Goal: Book appointment/travel/reservation

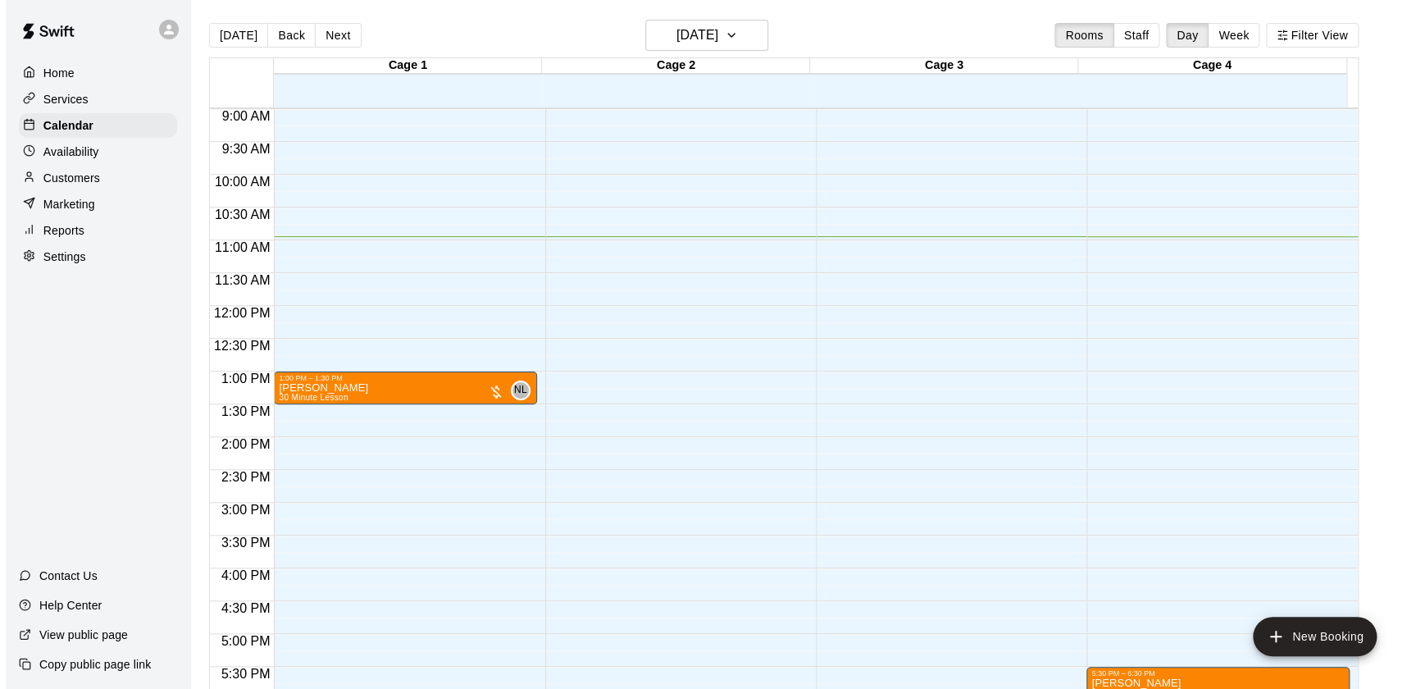
scroll to position [704, 0]
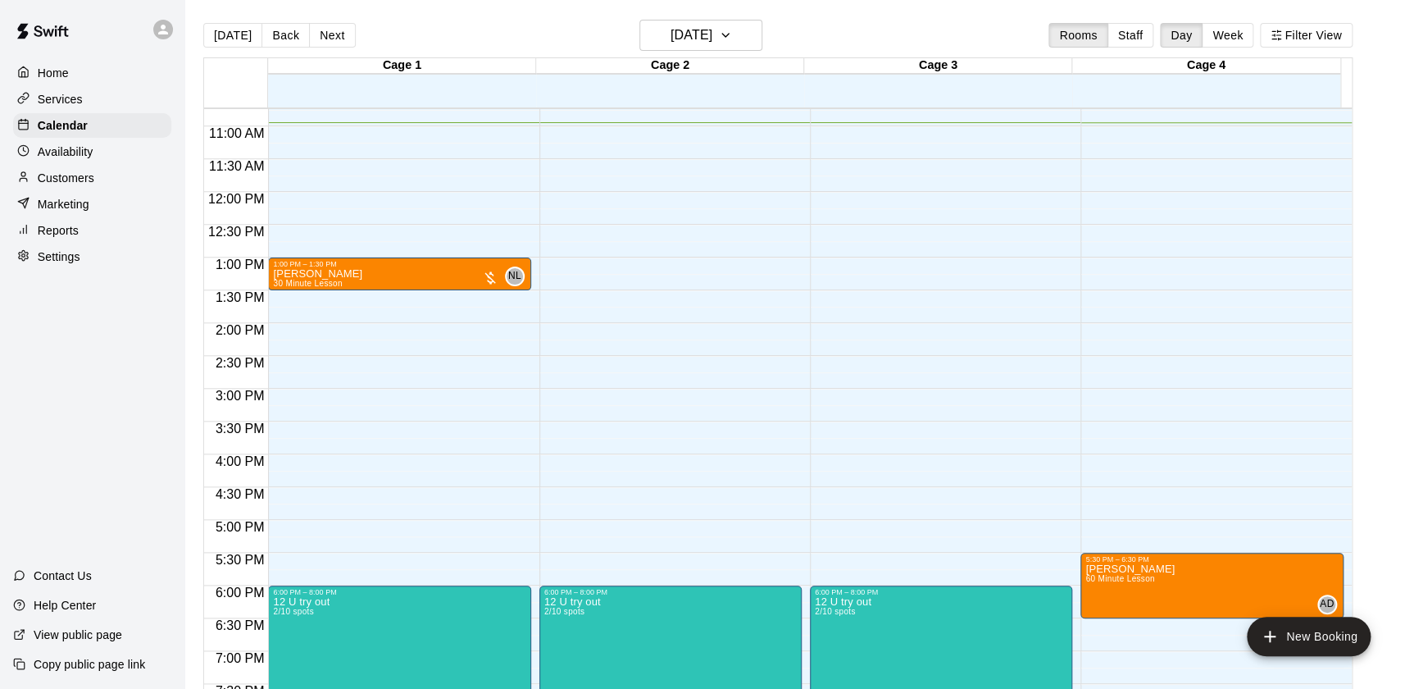
click at [549, 430] on div "12:00 AM – 9:00 AM Closed 6:00 PM – 8:00 PM 12 U try out 2/10 spots 10:00 PM – …" at bounding box center [670, 192] width 262 height 1574
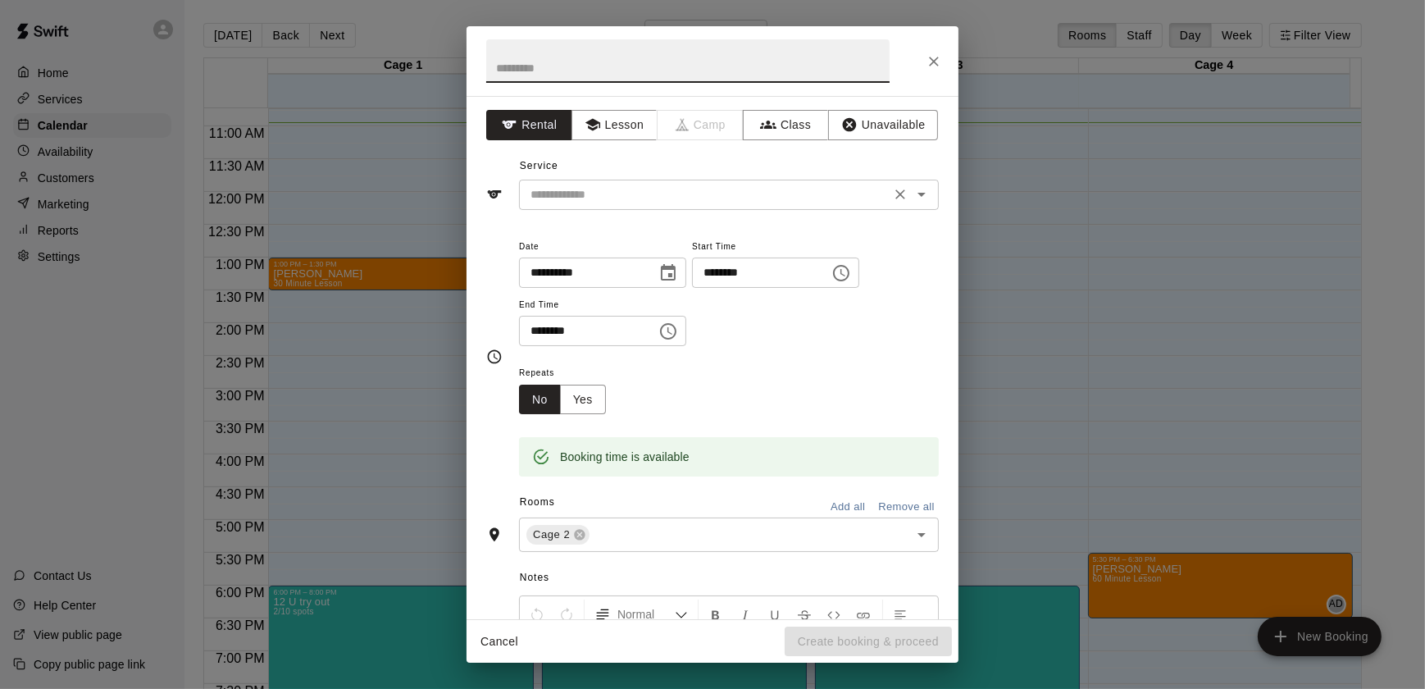
click at [596, 190] on input "text" at bounding box center [705, 194] width 362 height 20
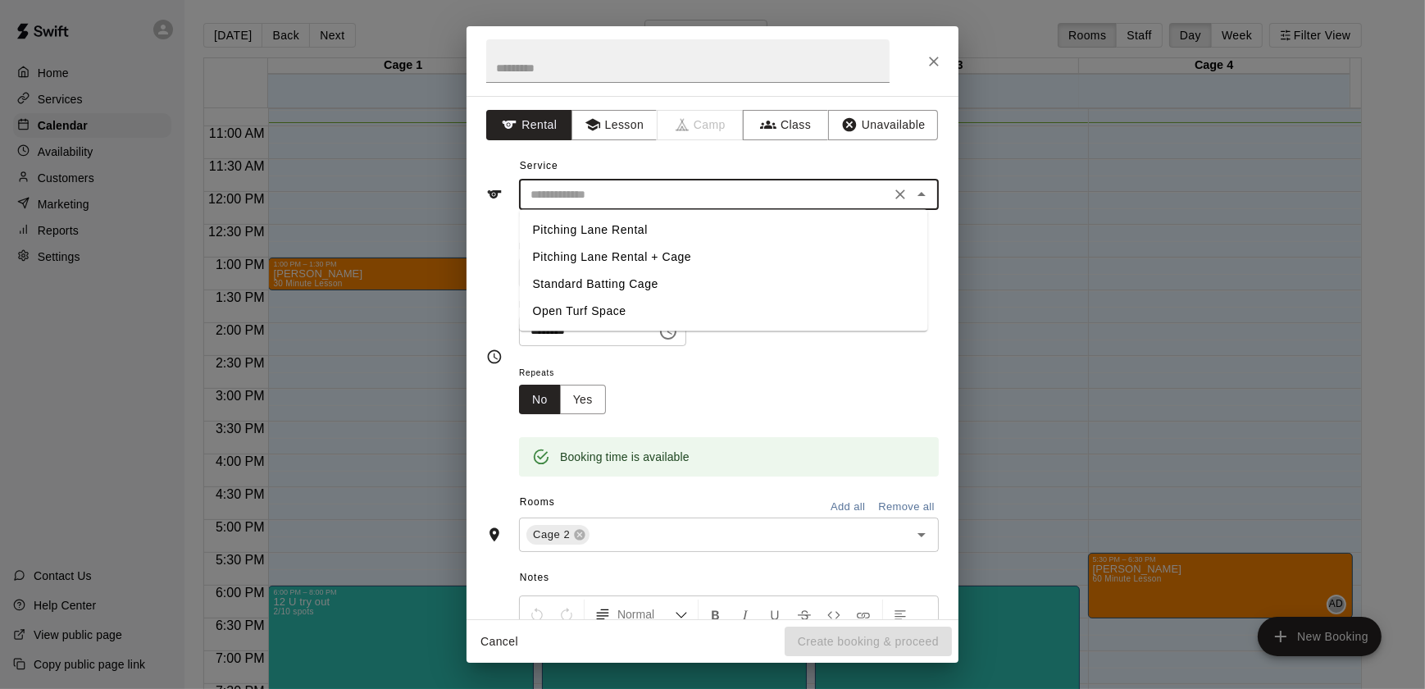
click at [594, 276] on li "Standard Batting Cage" at bounding box center [724, 284] width 408 height 27
type input "**********"
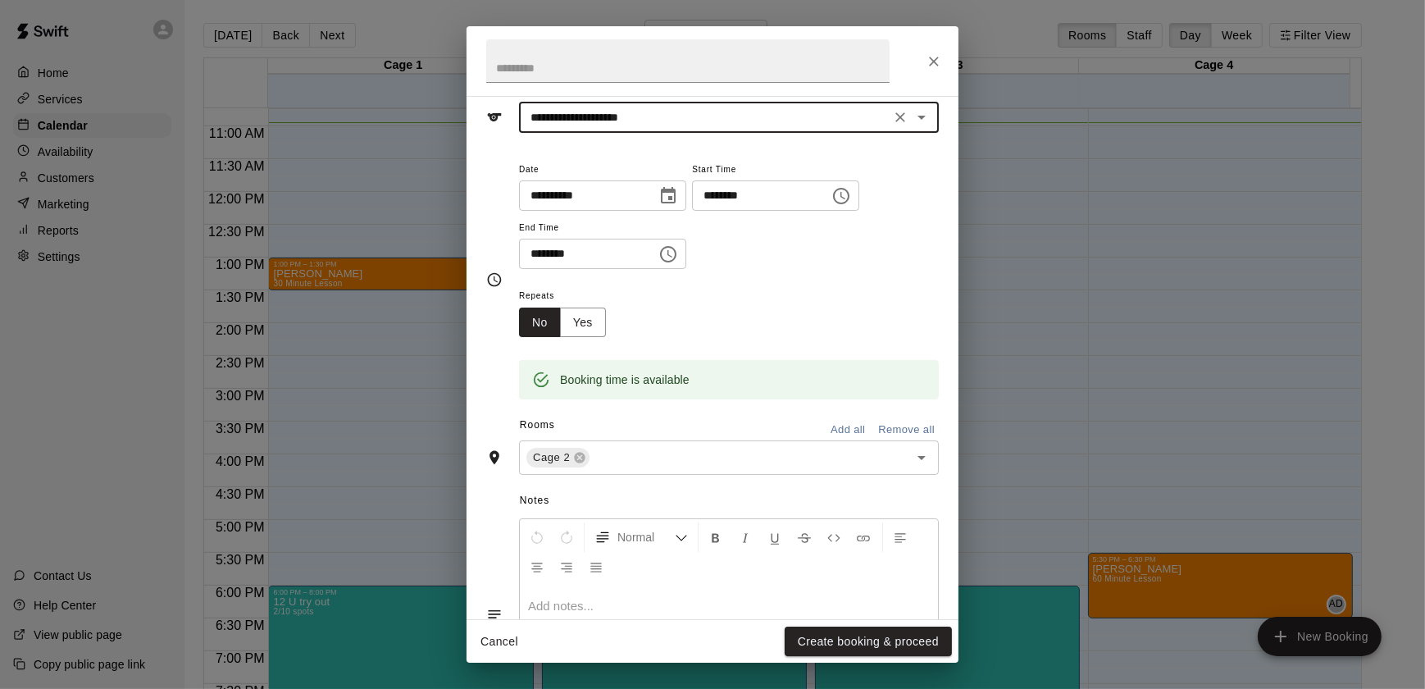
scroll to position [197, 0]
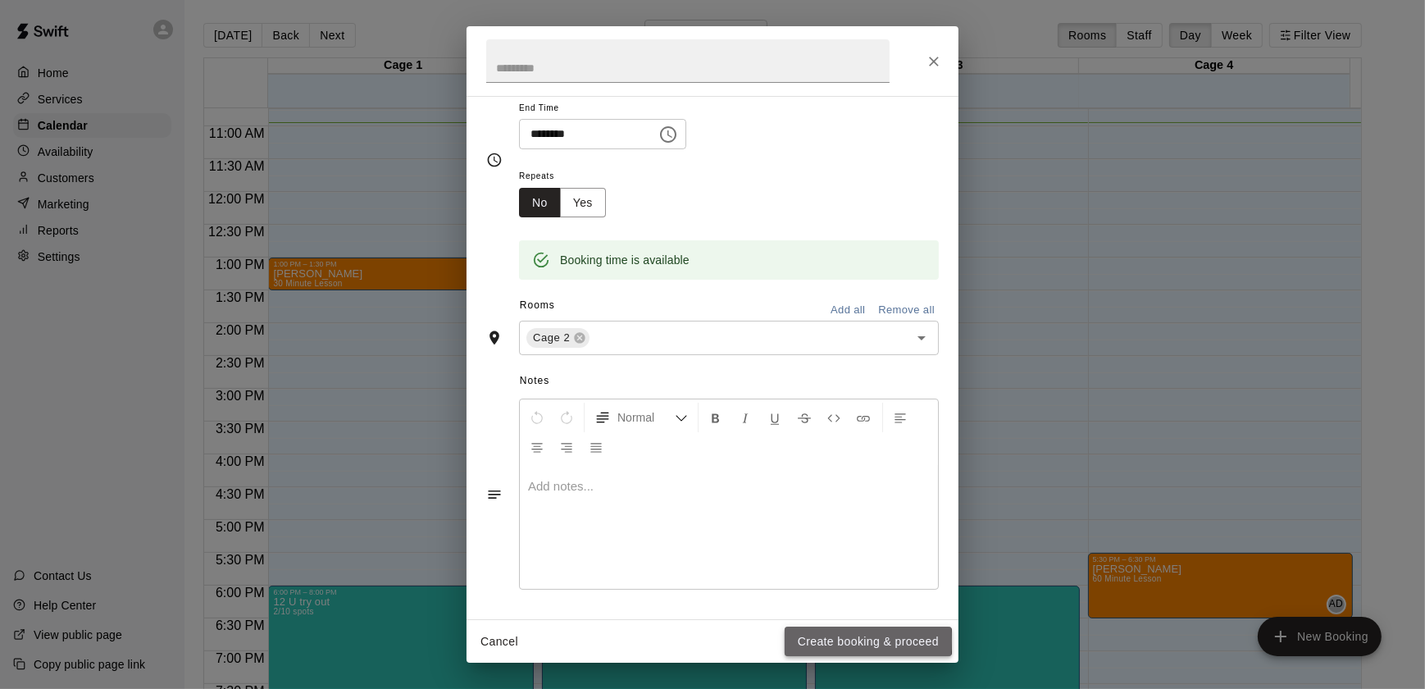
click at [810, 640] on button "Create booking & proceed" at bounding box center [868, 641] width 167 height 30
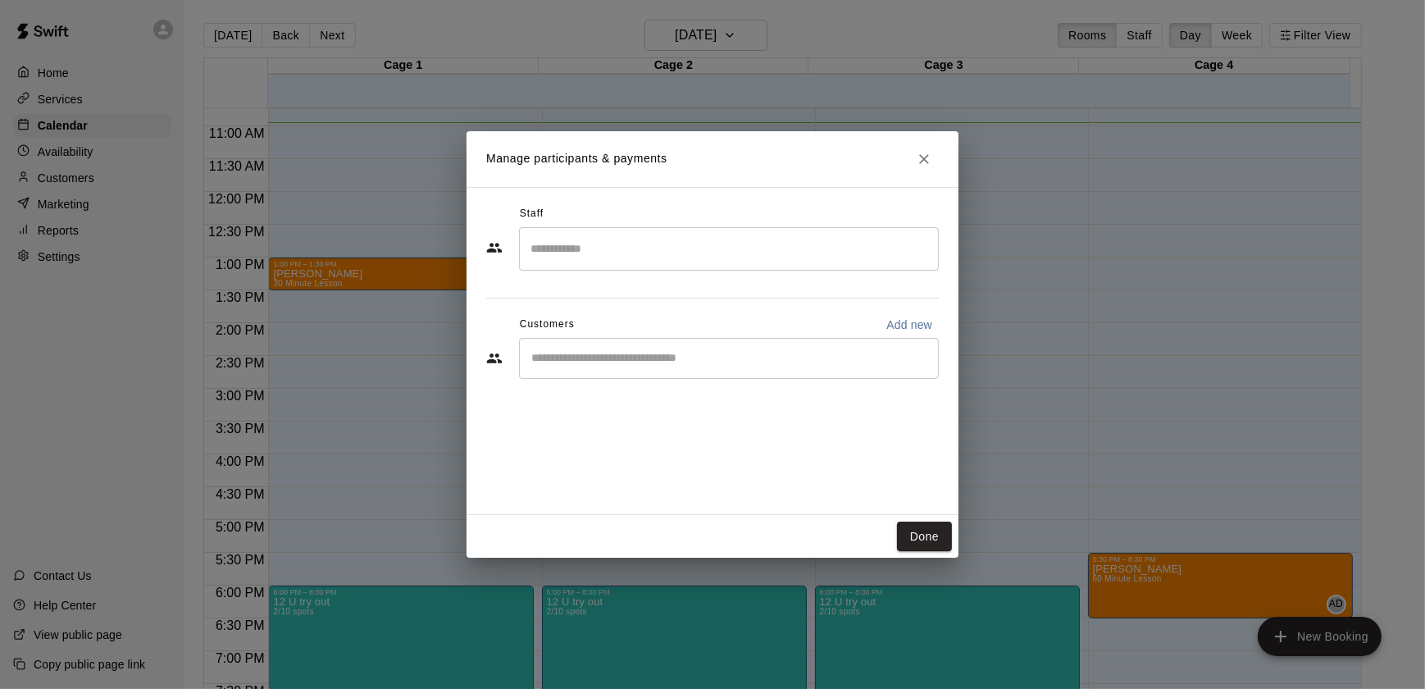
click at [604, 360] on input "Start typing to search customers..." at bounding box center [728, 358] width 405 height 16
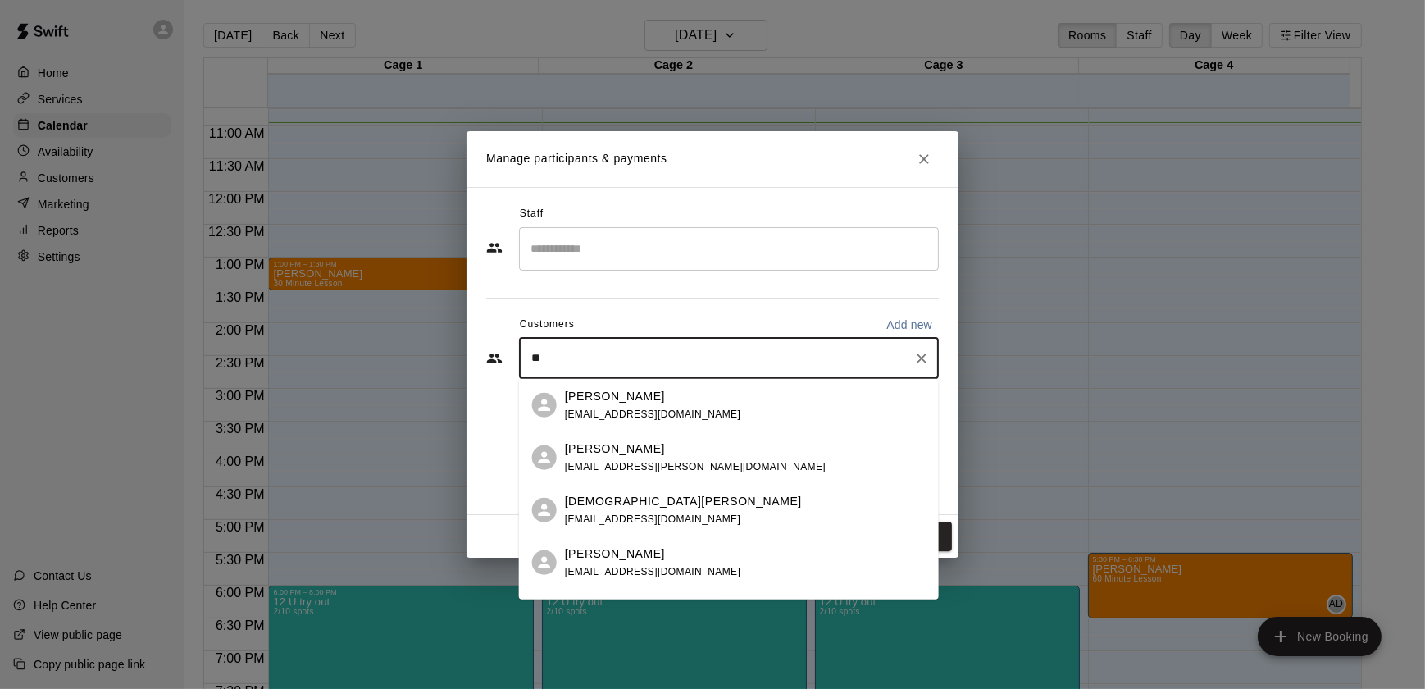
type input "***"
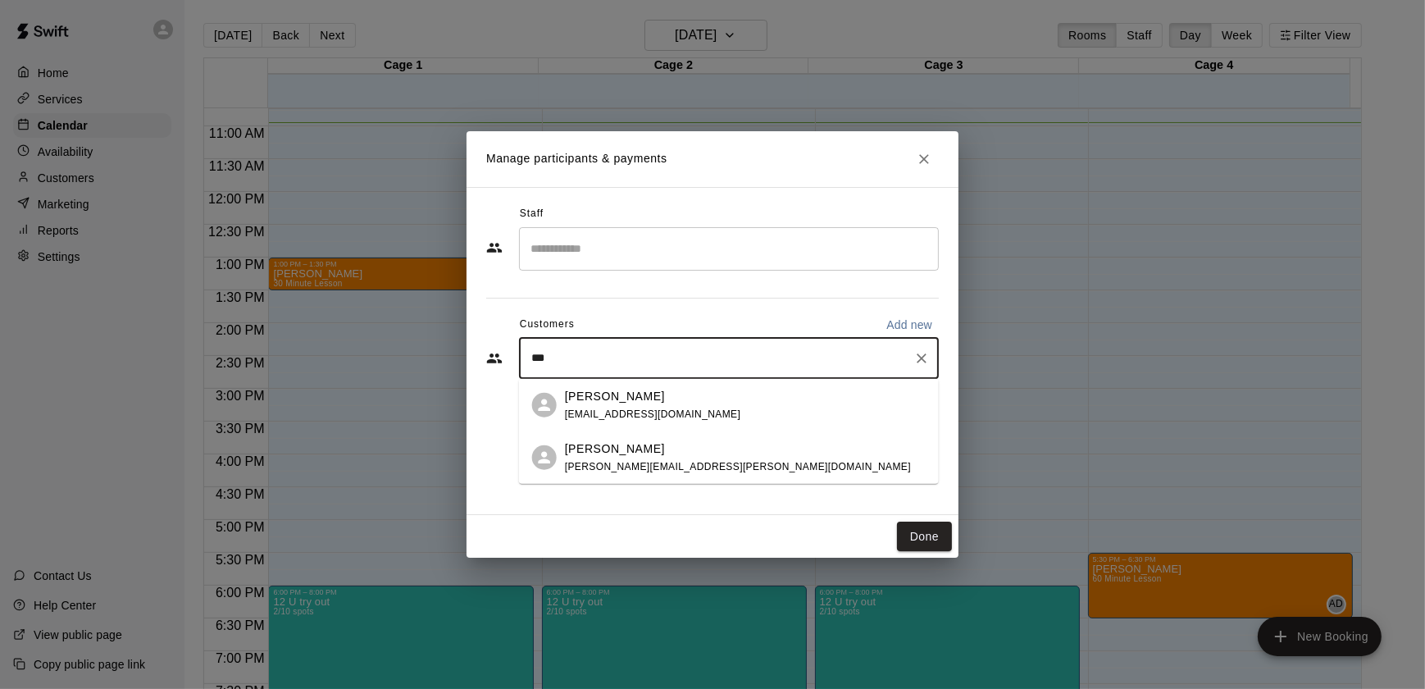
click at [596, 450] on p "[PERSON_NAME]" at bounding box center [615, 447] width 100 height 17
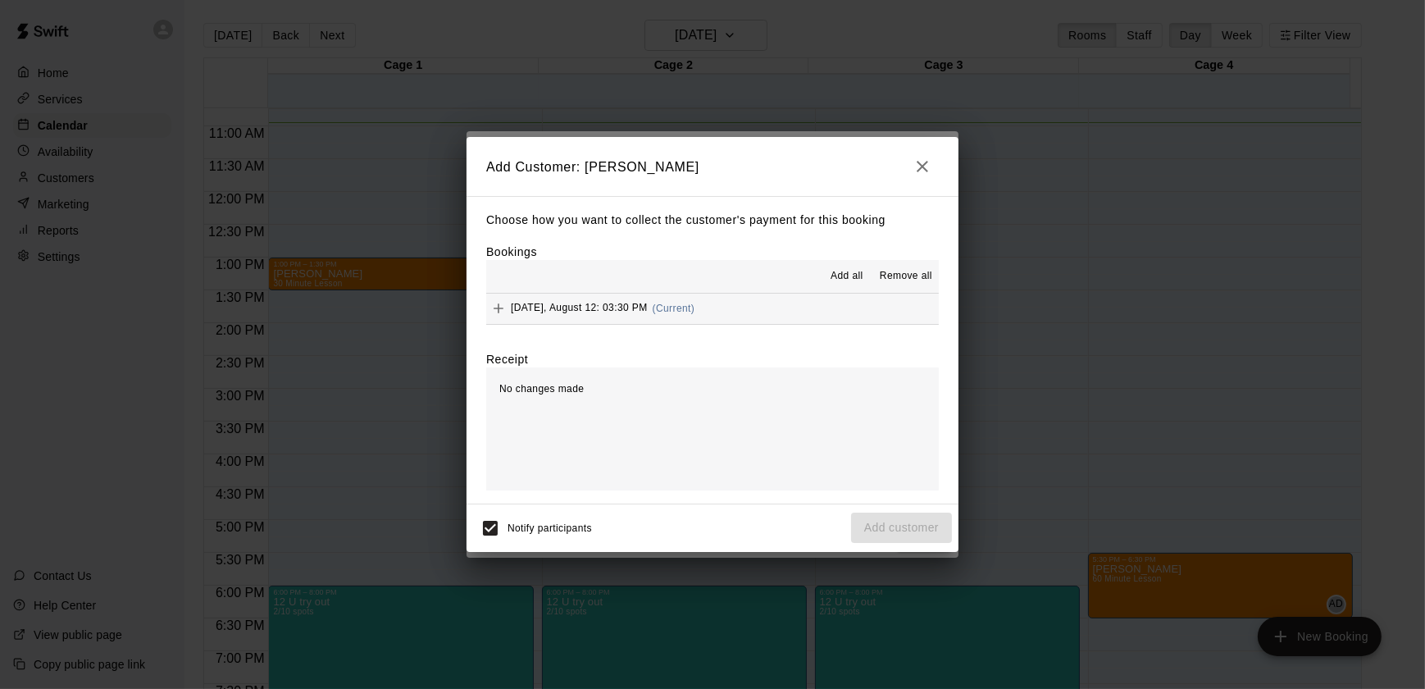
click at [744, 312] on button "[DATE], August 12: 03:30 PM (Current)" at bounding box center [712, 309] width 453 height 30
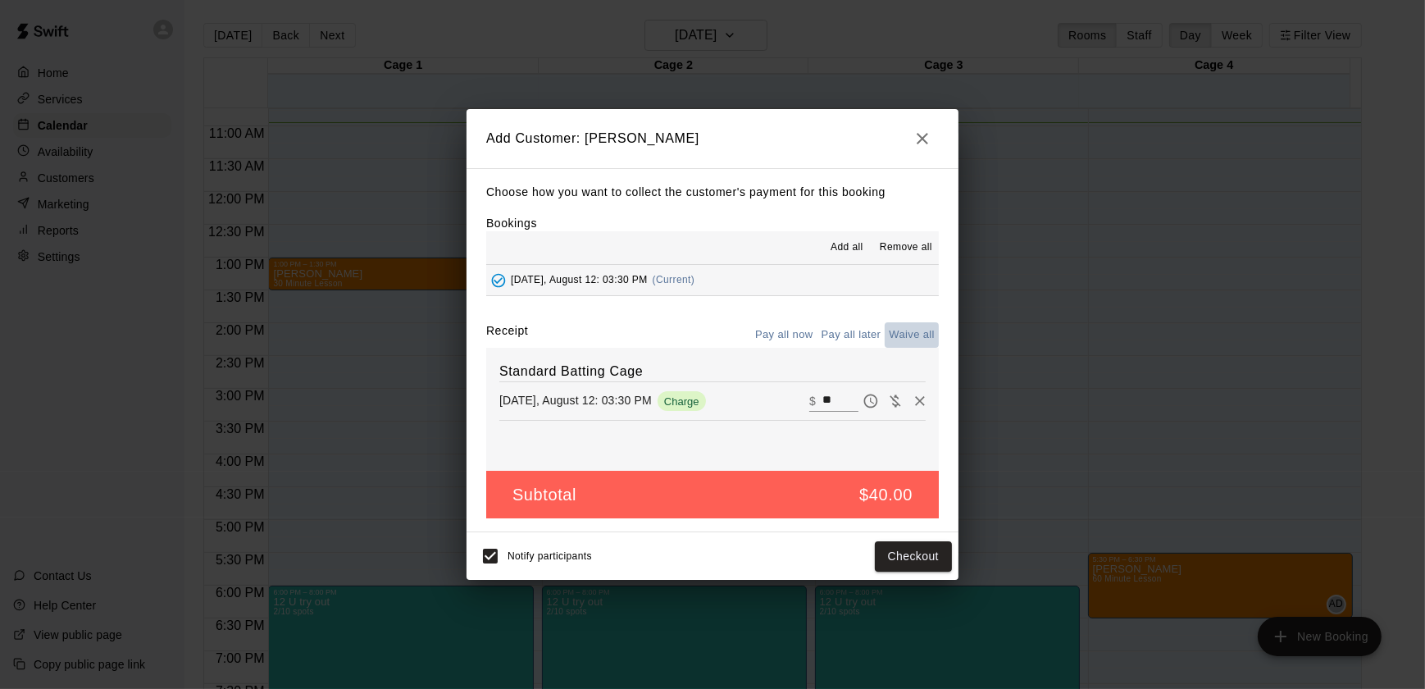
click at [913, 335] on button "Waive all" at bounding box center [912, 334] width 54 height 25
type input "*"
click at [885, 552] on button "Add customer" at bounding box center [901, 556] width 101 height 30
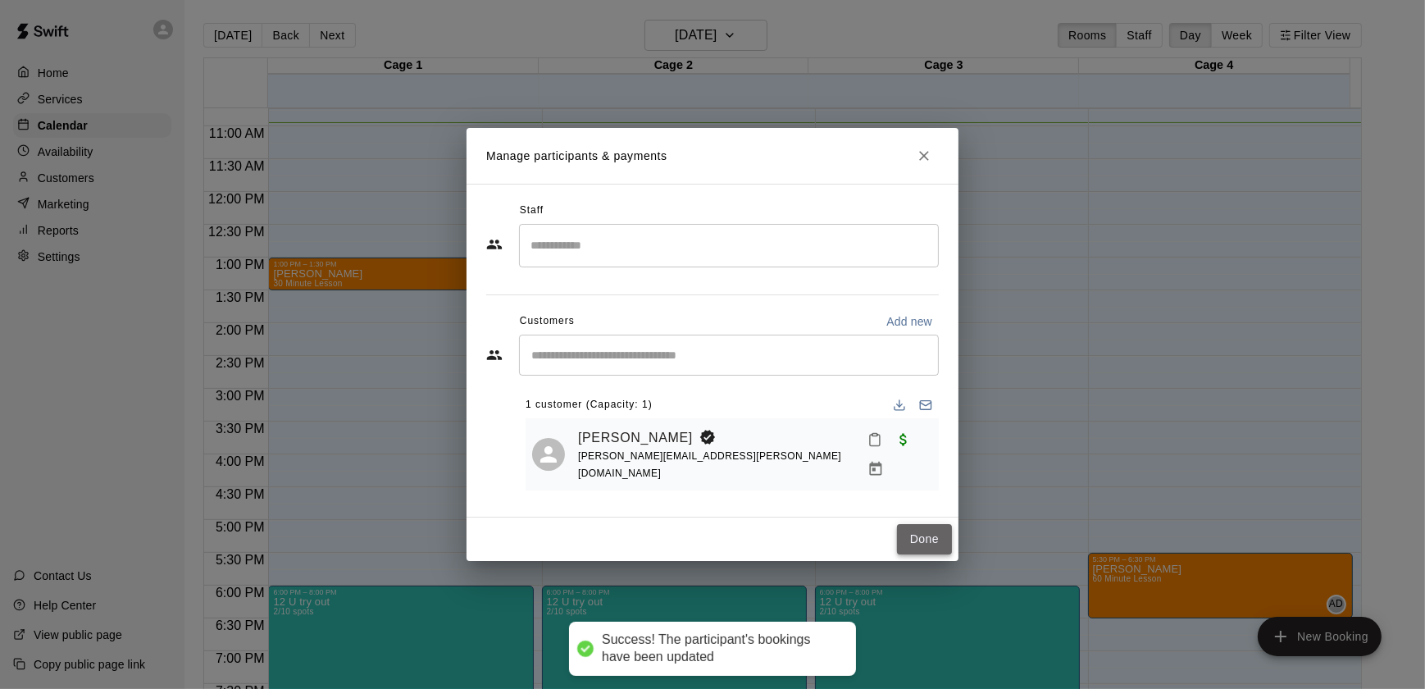
click at [943, 538] on button "Done" at bounding box center [924, 539] width 55 height 30
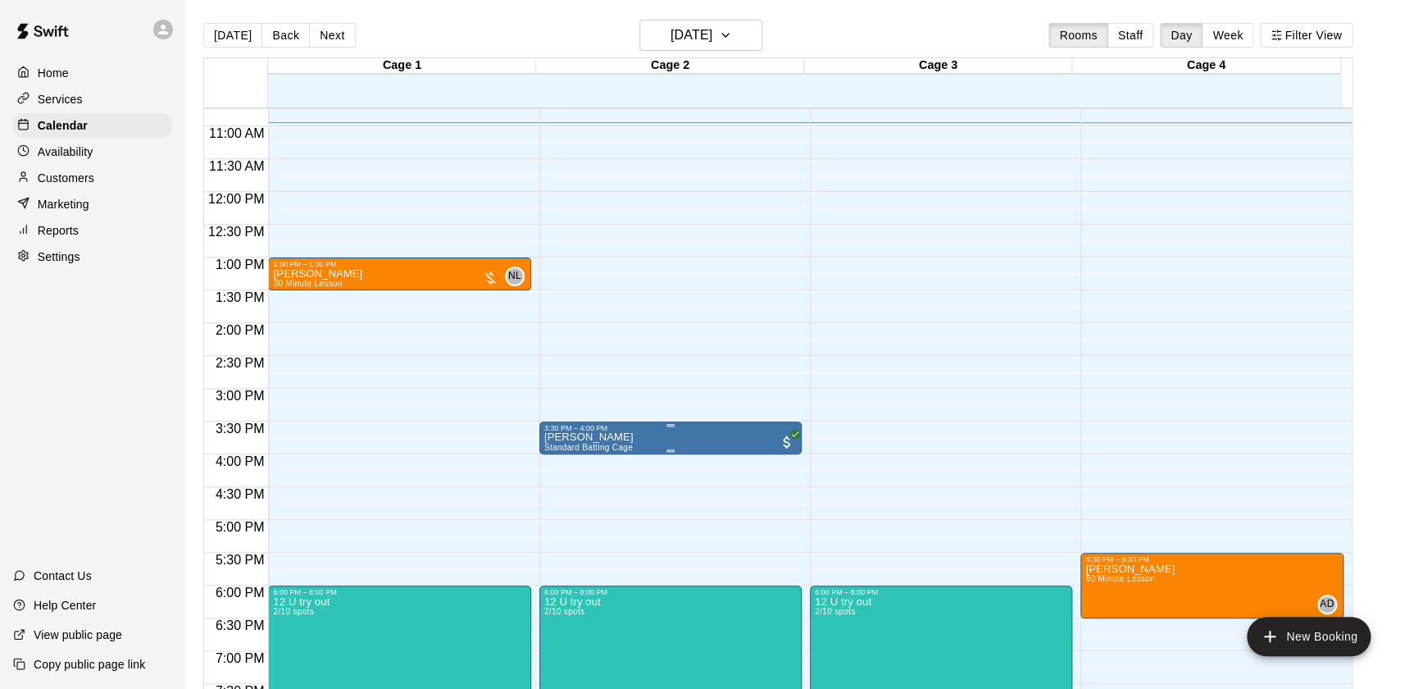
drag, startPoint x: 697, startPoint y: 426, endPoint x: 686, endPoint y: 439, distance: 16.9
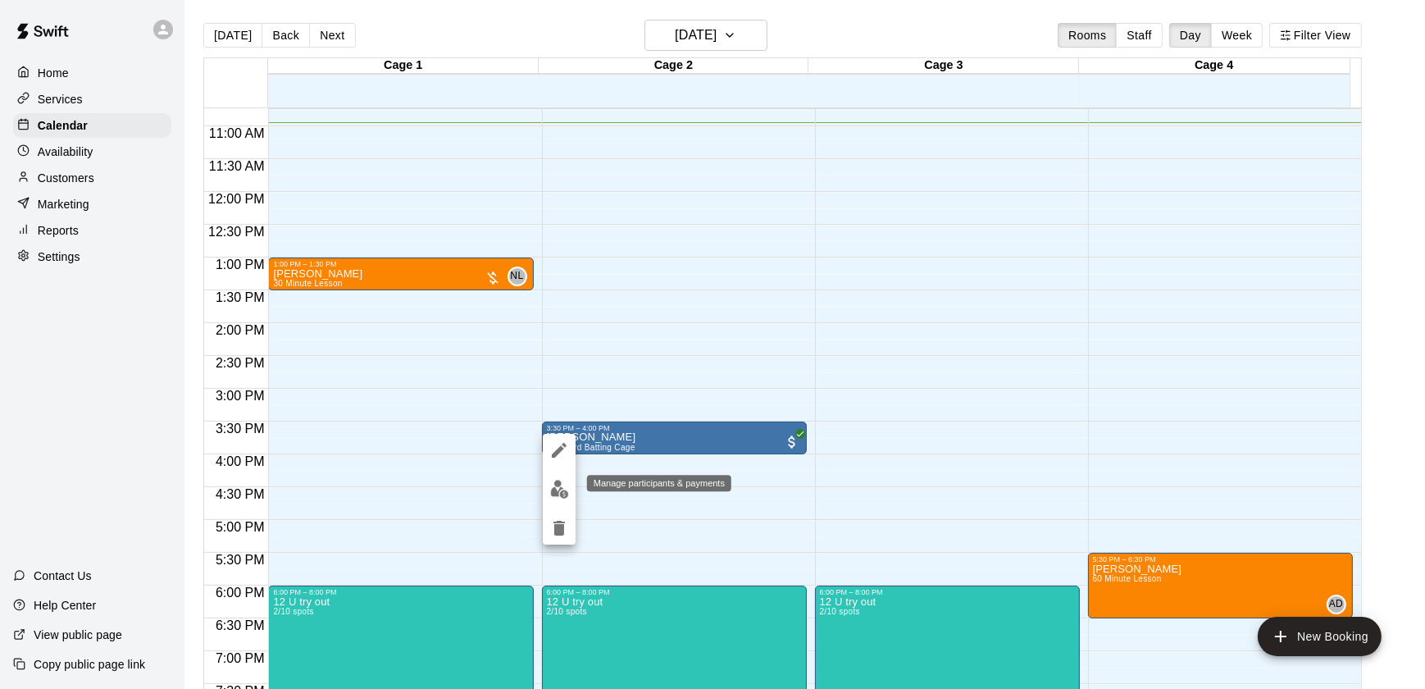
click at [551, 485] on button "edit" at bounding box center [559, 489] width 33 height 32
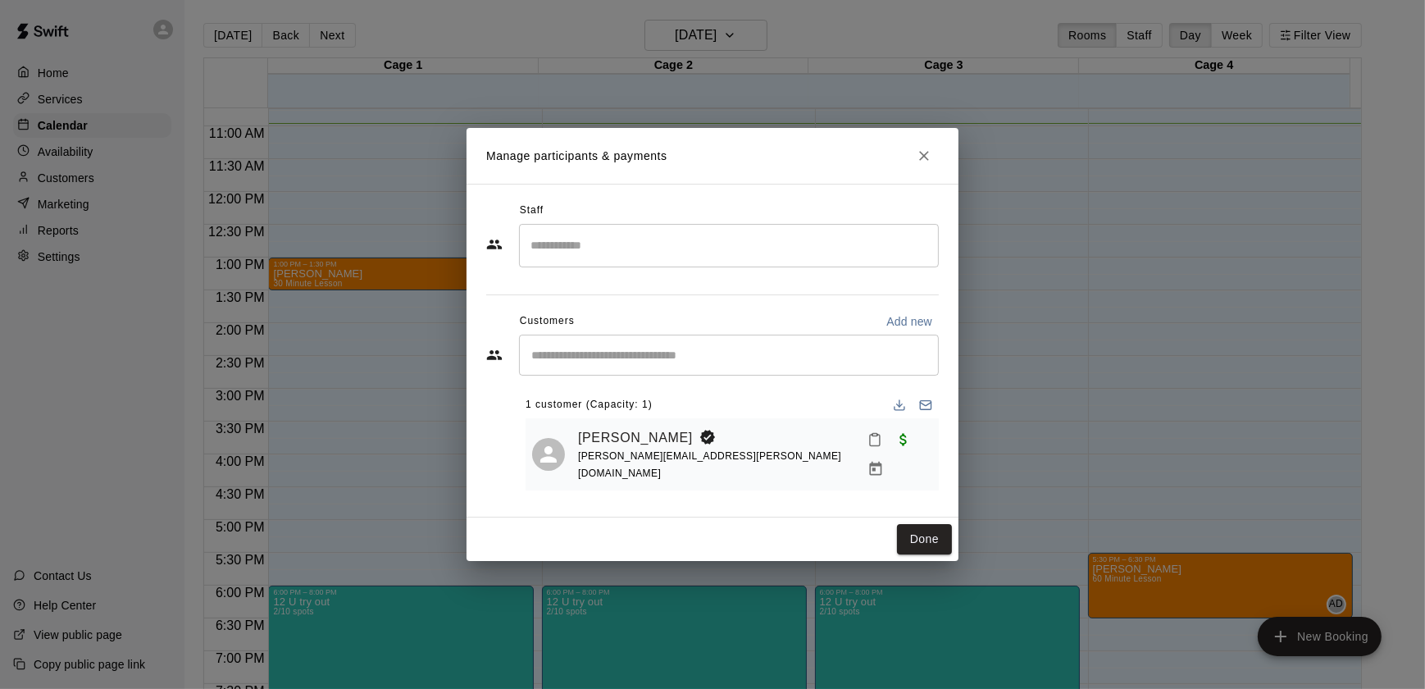
click at [737, 446] on div "corey barrett [EMAIL_ADDRESS][PERSON_NAME][DOMAIN_NAME]" at bounding box center [755, 454] width 354 height 59
click at [884, 461] on icon "Manage bookings & payment" at bounding box center [875, 469] width 16 height 16
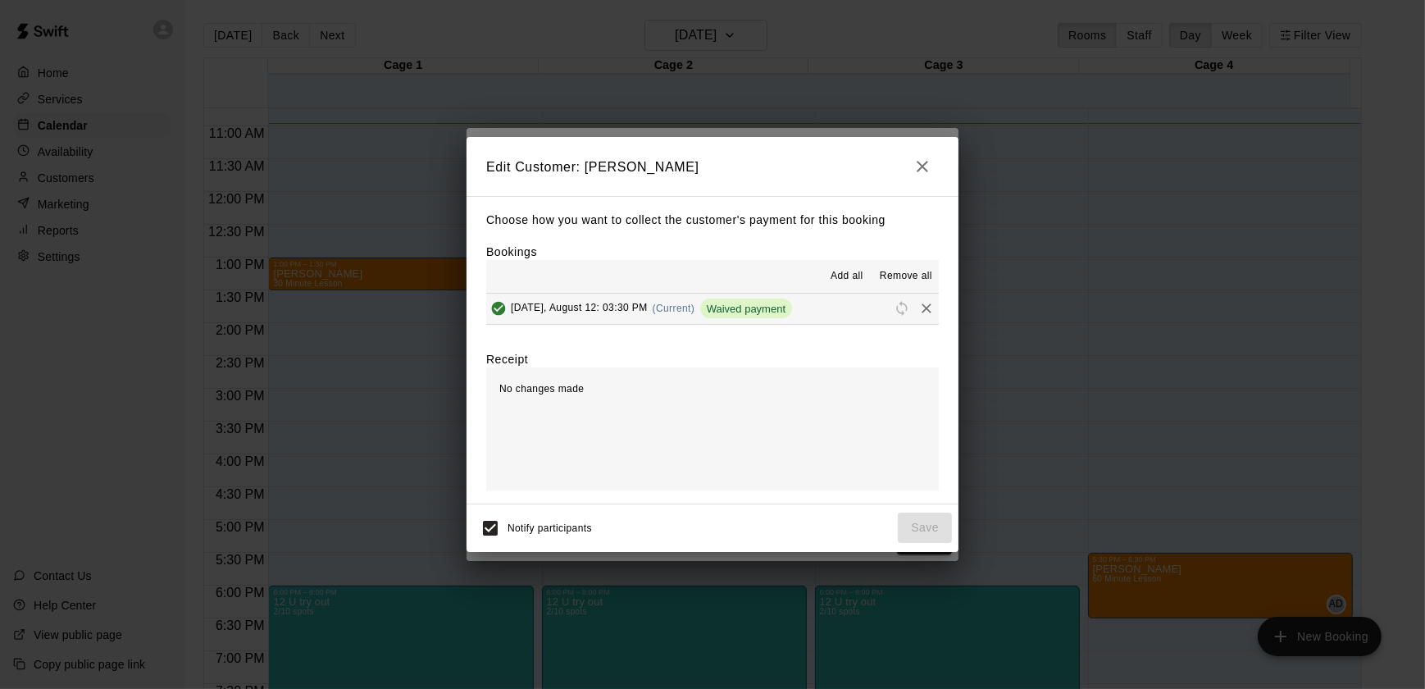
click at [809, 316] on button "[DATE], August 12: 03:30 PM (Current) Waived payment" at bounding box center [712, 309] width 453 height 30
click at [781, 312] on span "Waived payment" at bounding box center [746, 309] width 92 height 12
click at [918, 312] on icon "Remove" at bounding box center [926, 308] width 16 height 16
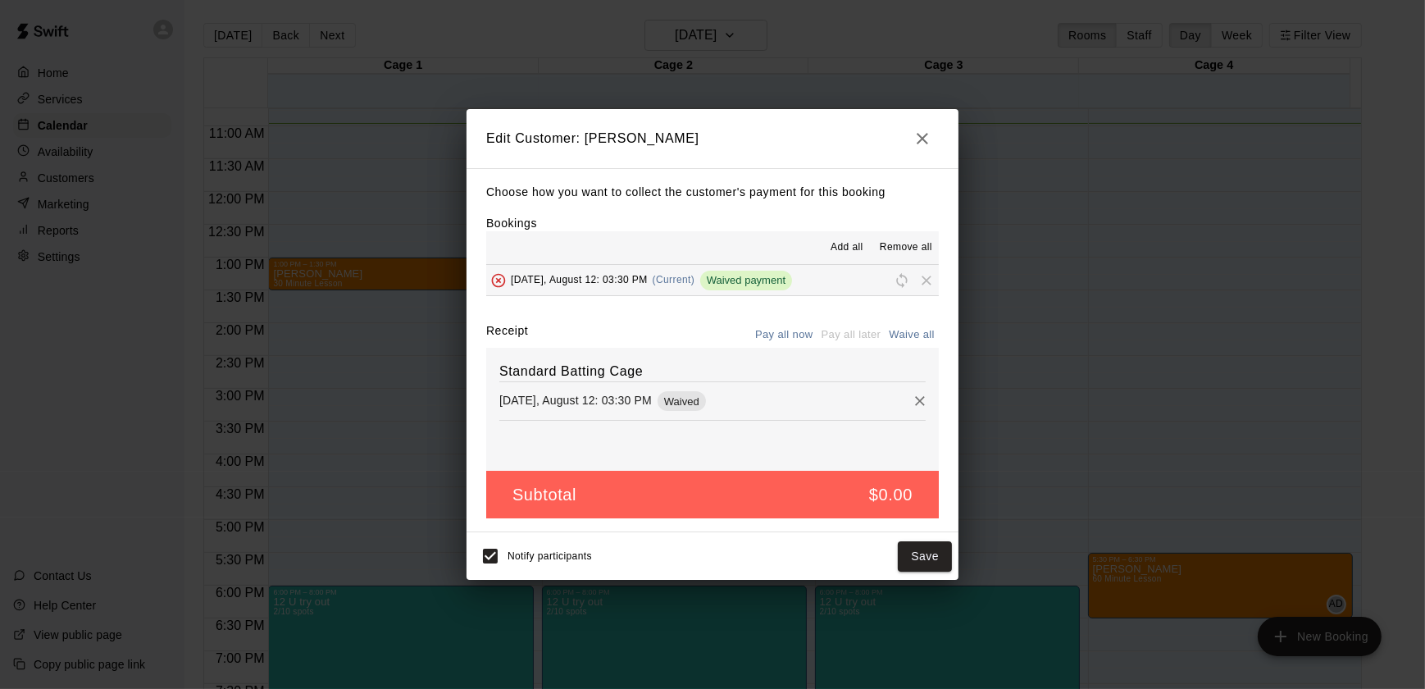
click at [837, 335] on div "Pay all now Pay all later Waive all" at bounding box center [845, 334] width 188 height 25
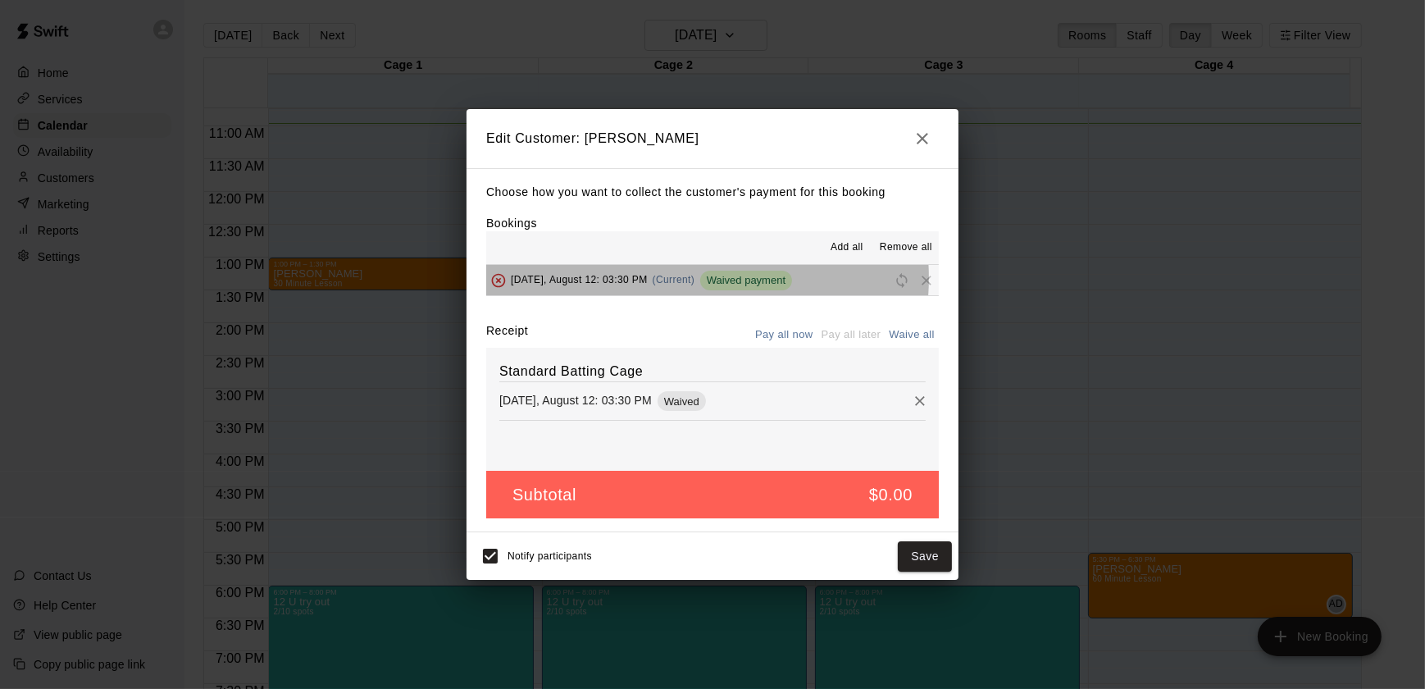
click at [685, 280] on span "(Current)" at bounding box center [674, 279] width 43 height 11
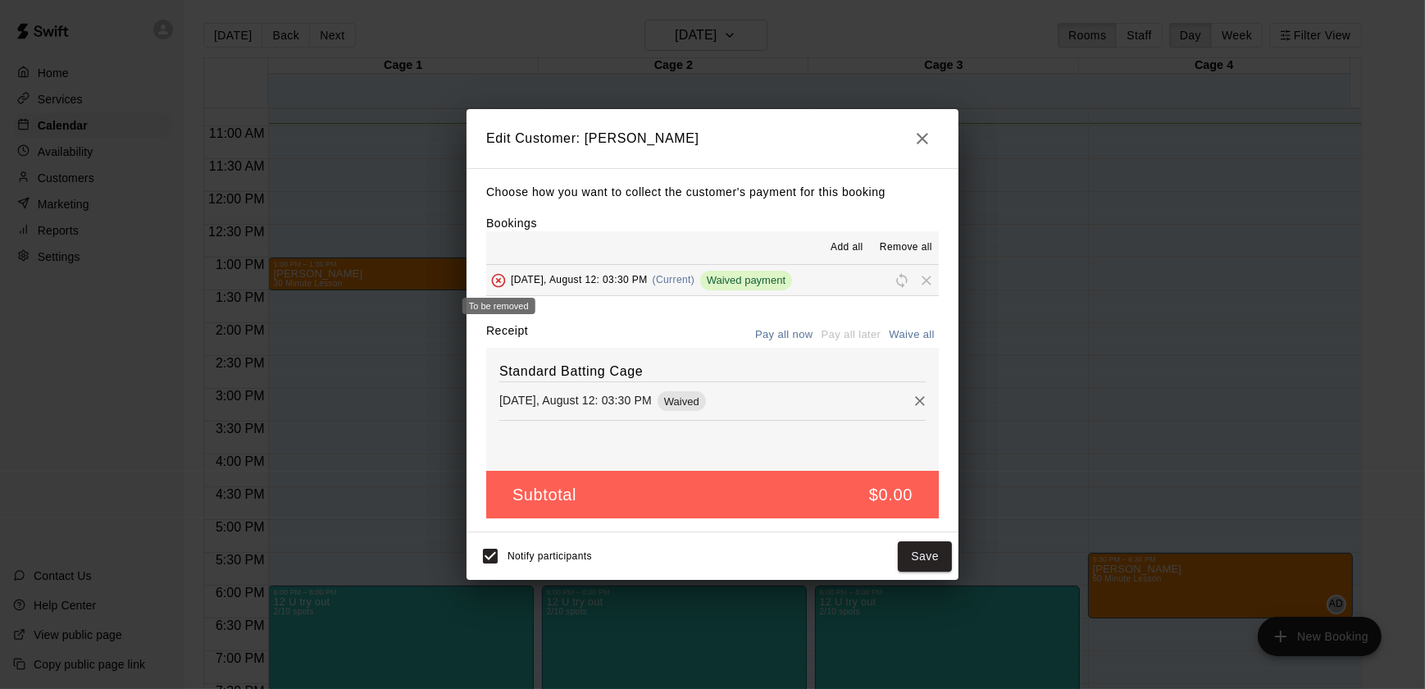
click at [496, 282] on span "To be removed" at bounding box center [498, 279] width 25 height 12
click at [497, 282] on span "To be removed" at bounding box center [498, 279] width 25 height 12
click at [498, 281] on span "To be removed" at bounding box center [498, 279] width 25 height 12
click at [923, 247] on span "Remove all" at bounding box center [906, 247] width 52 height 16
click at [926, 133] on icon "button" at bounding box center [922, 138] width 11 height 11
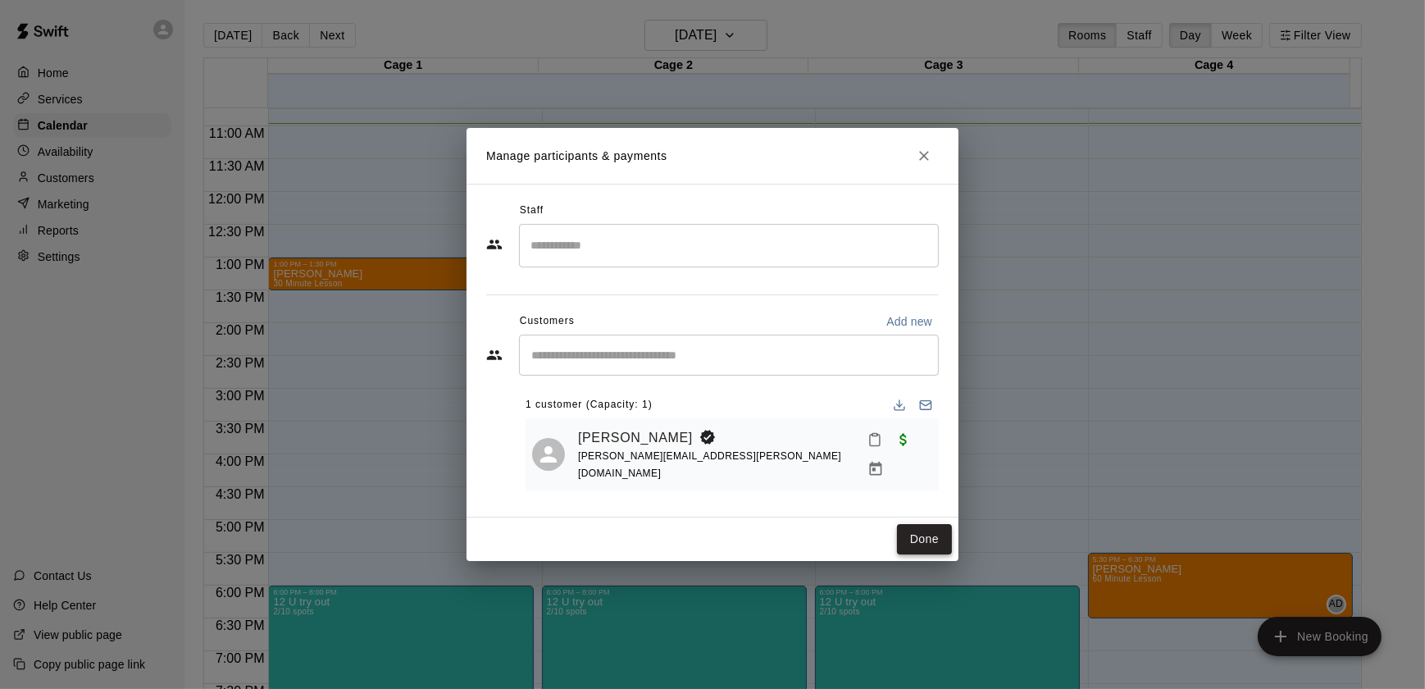
click at [930, 541] on button "Done" at bounding box center [924, 539] width 55 height 30
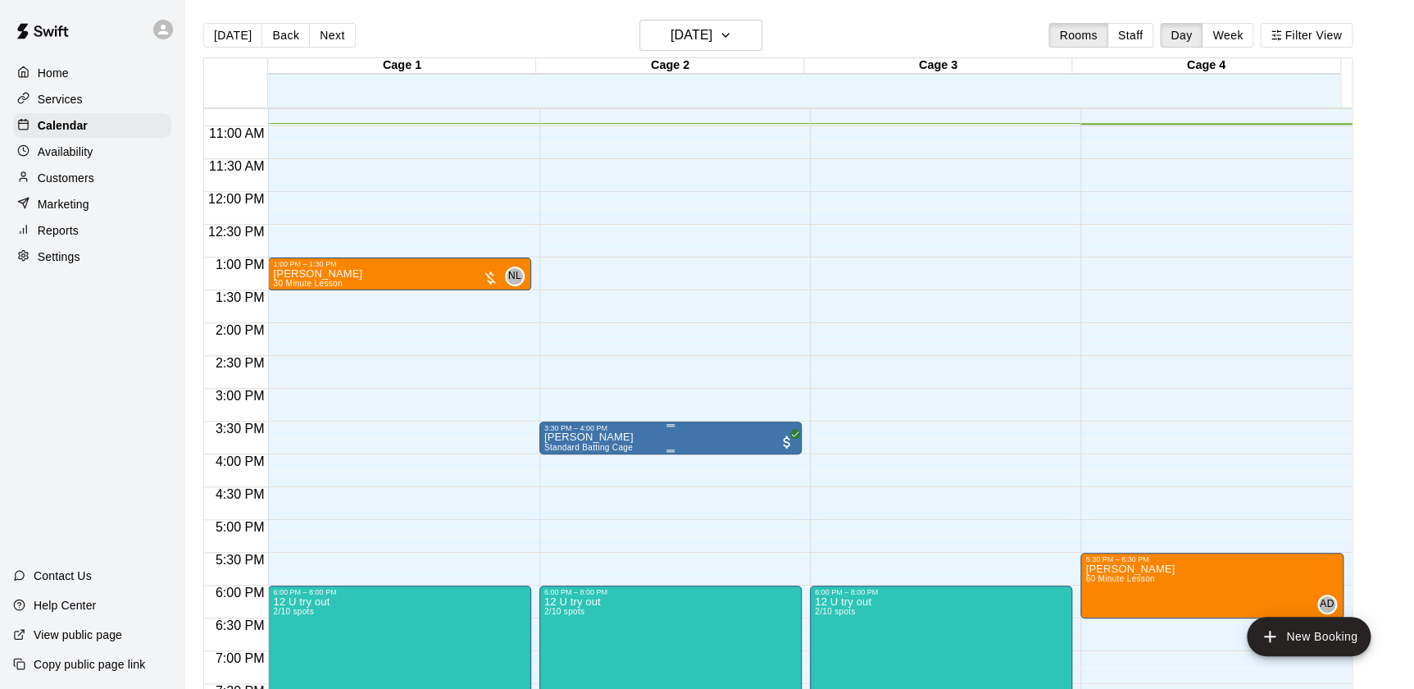
drag, startPoint x: 706, startPoint y: 448, endPoint x: 685, endPoint y: 441, distance: 21.8
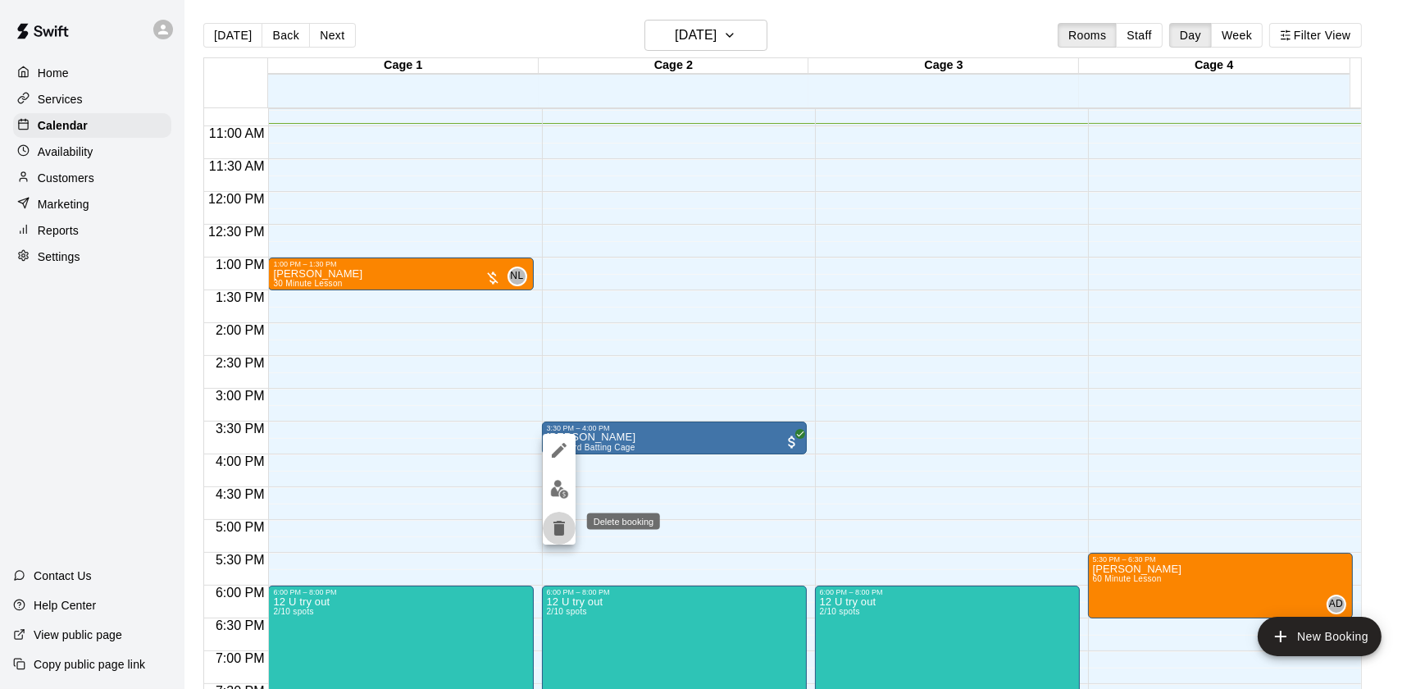
click at [567, 526] on icon "delete" at bounding box center [559, 528] width 20 height 20
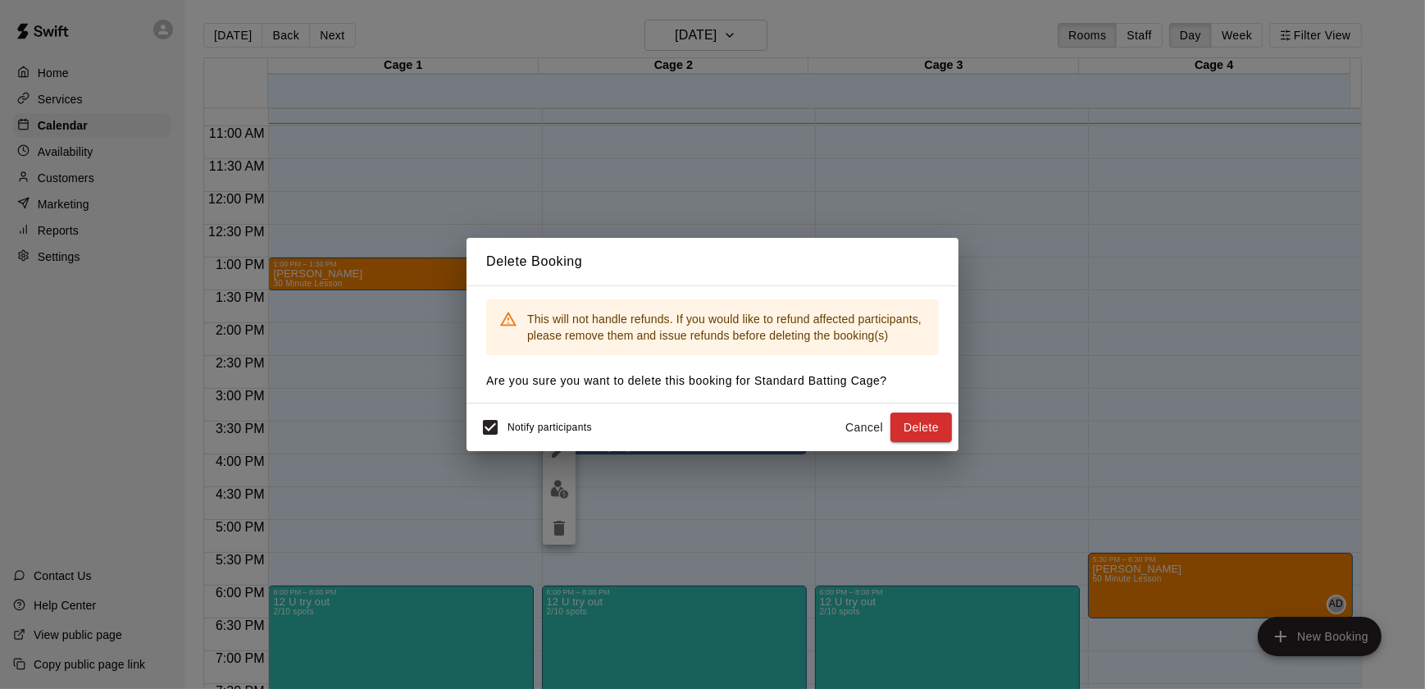
click at [954, 418] on div "Notify participants Cancel Delete" at bounding box center [713, 427] width 492 height 48
click at [936, 422] on button "Delete" at bounding box center [920, 427] width 61 height 30
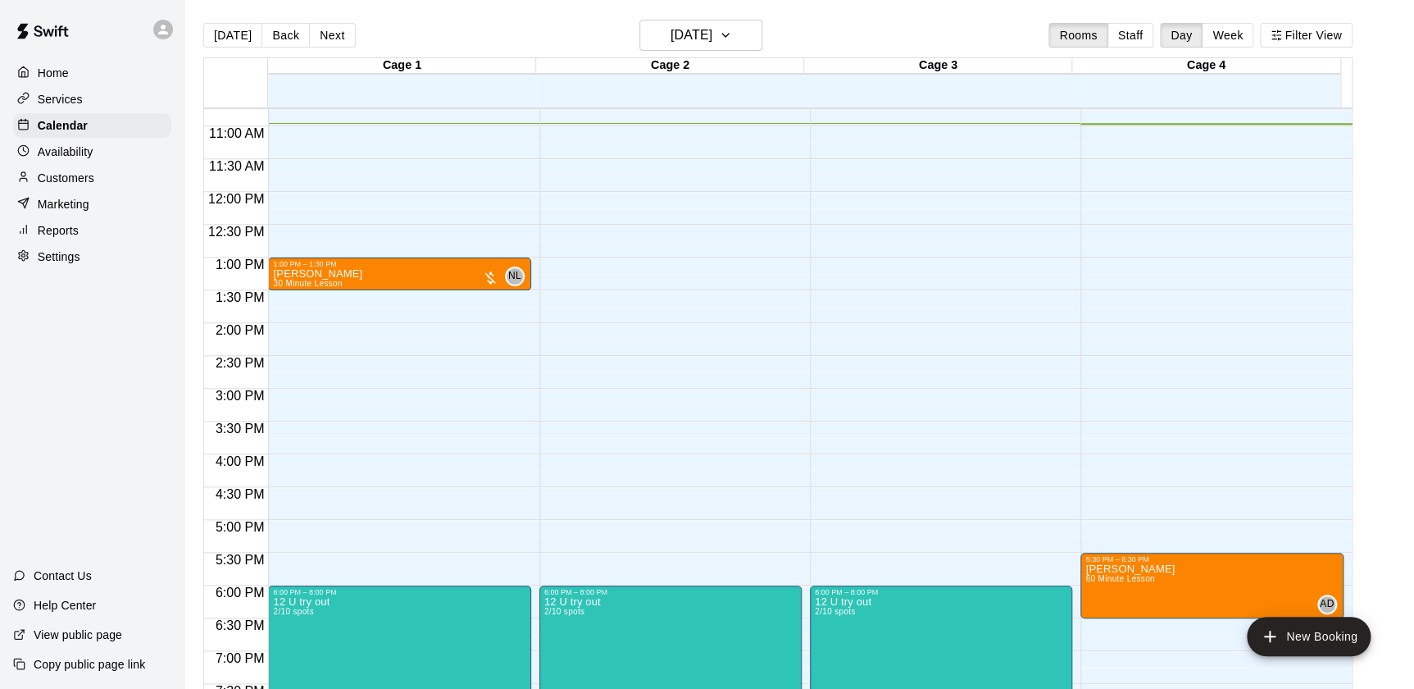
click at [588, 432] on div "12:00 AM – 9:00 AM Closed 6:00 PM – 8:00 PM 12 U try out 2/10 spots 10:00 PM – …" at bounding box center [670, 192] width 262 height 1574
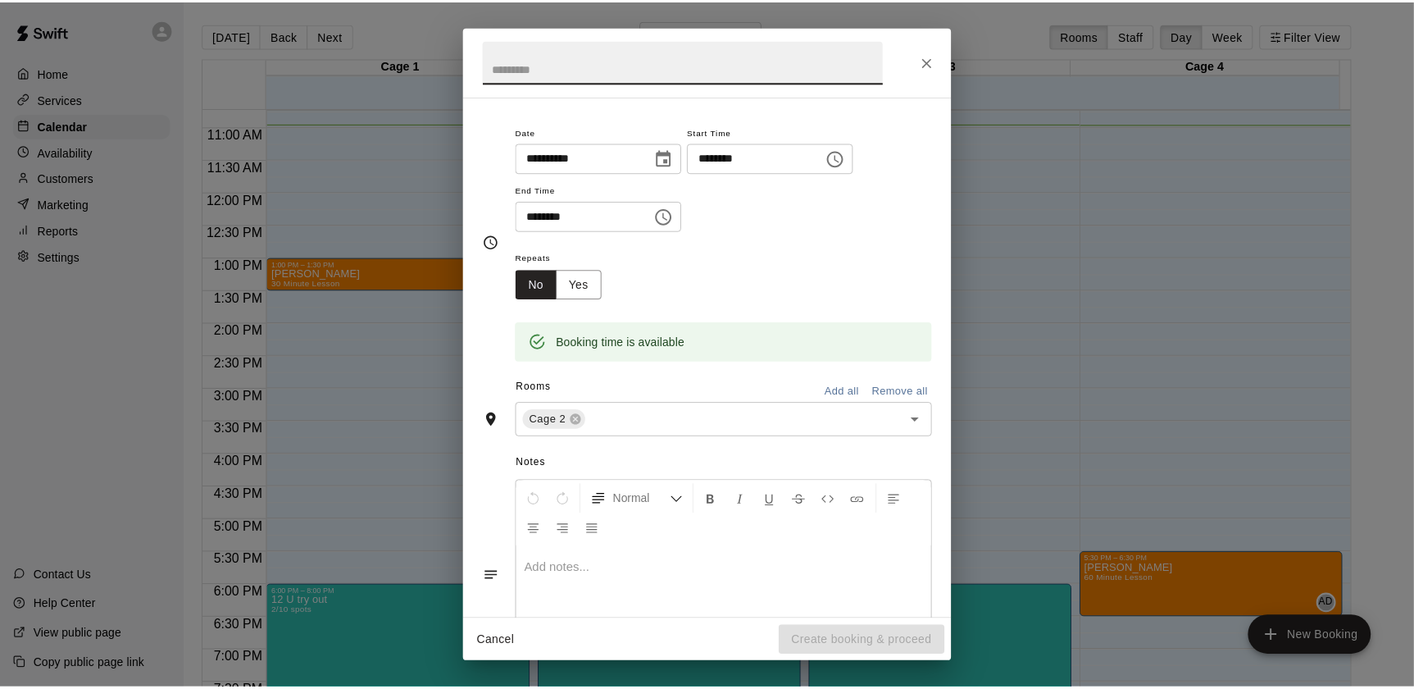
scroll to position [0, 0]
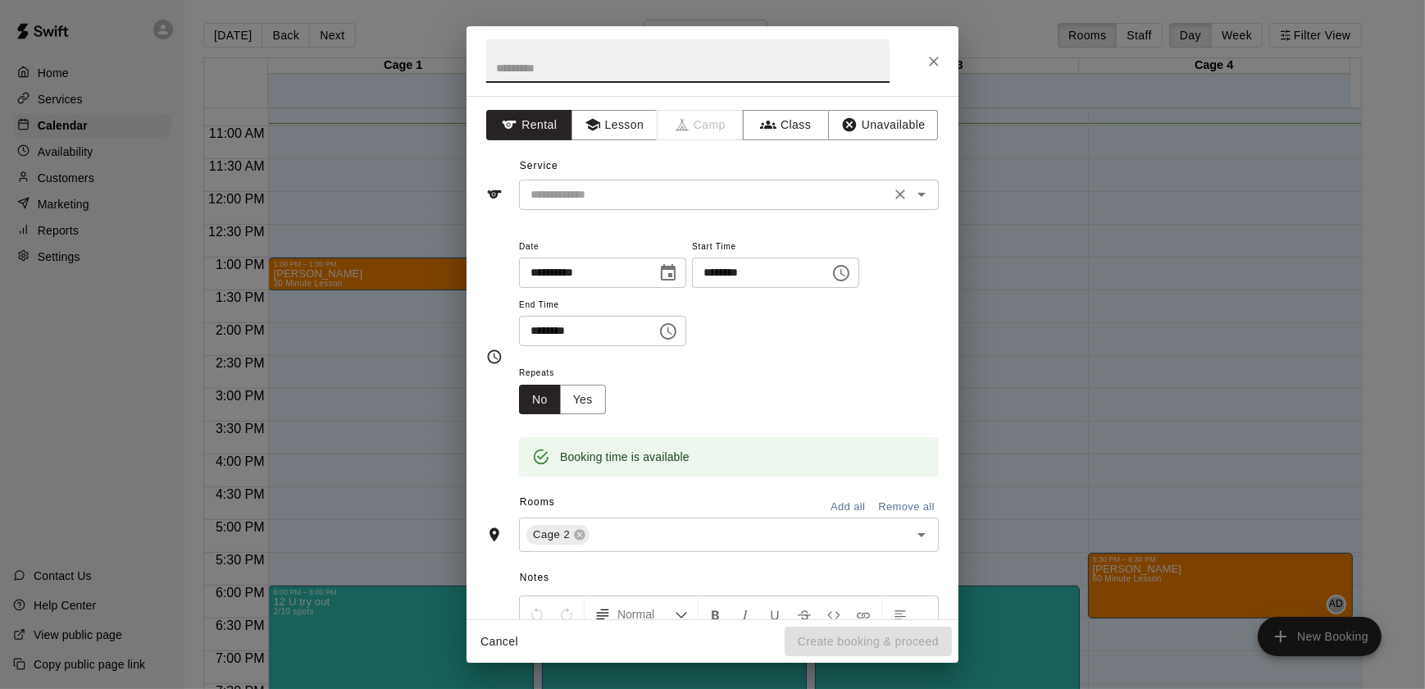
click at [610, 197] on input "text" at bounding box center [705, 194] width 362 height 20
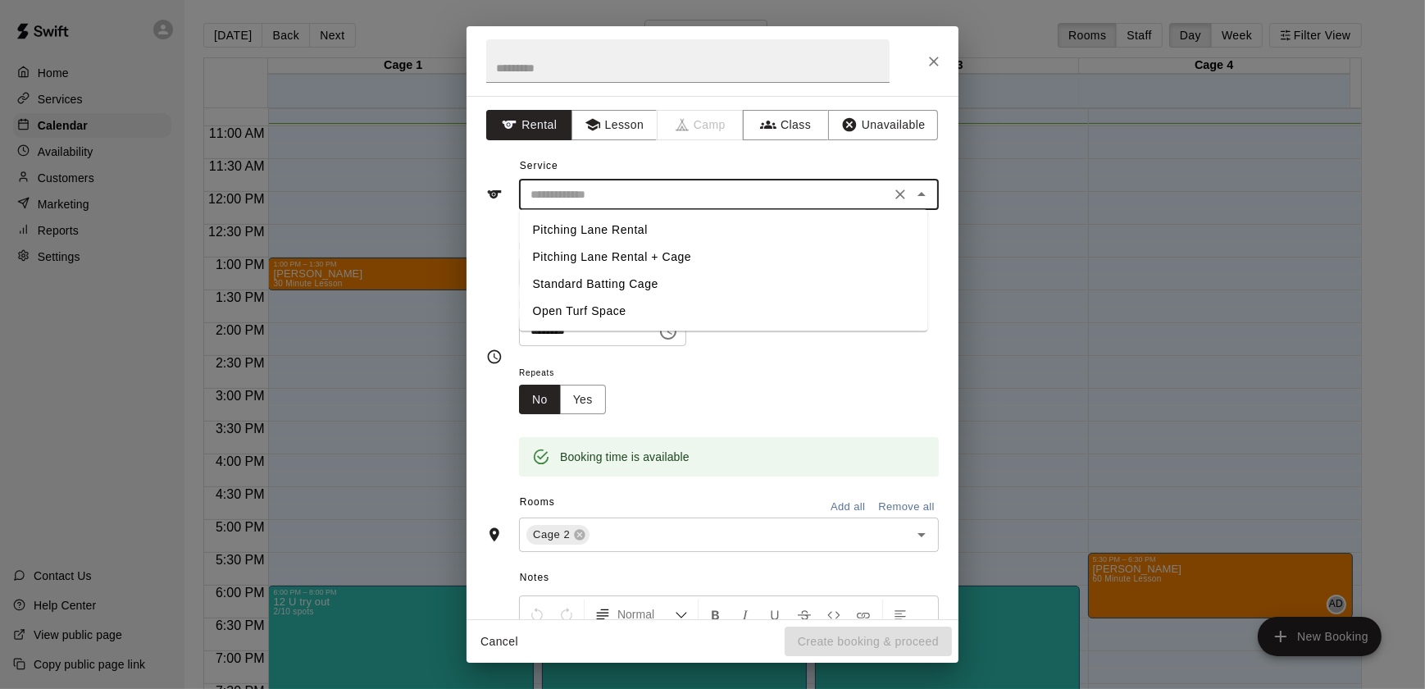
click at [586, 281] on li "Standard Batting Cage" at bounding box center [724, 284] width 408 height 27
type input "**********"
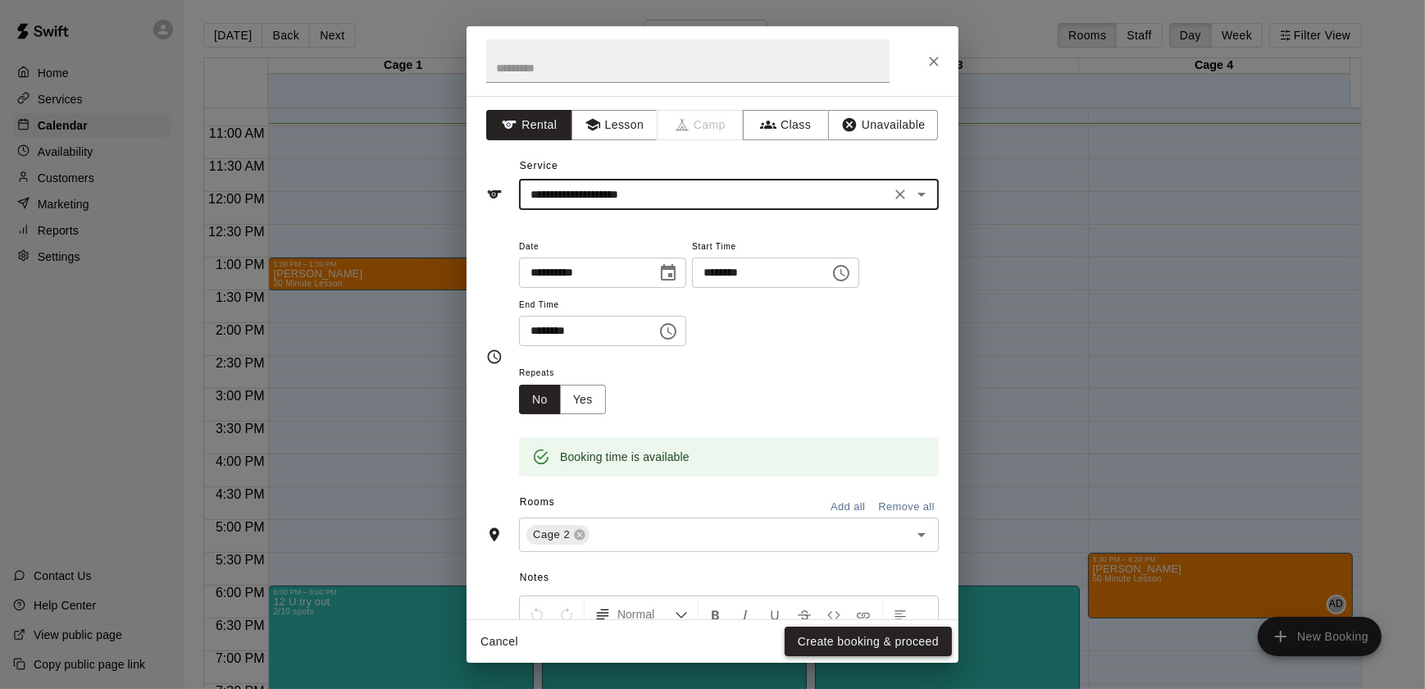
click at [822, 640] on button "Create booking & proceed" at bounding box center [868, 641] width 167 height 30
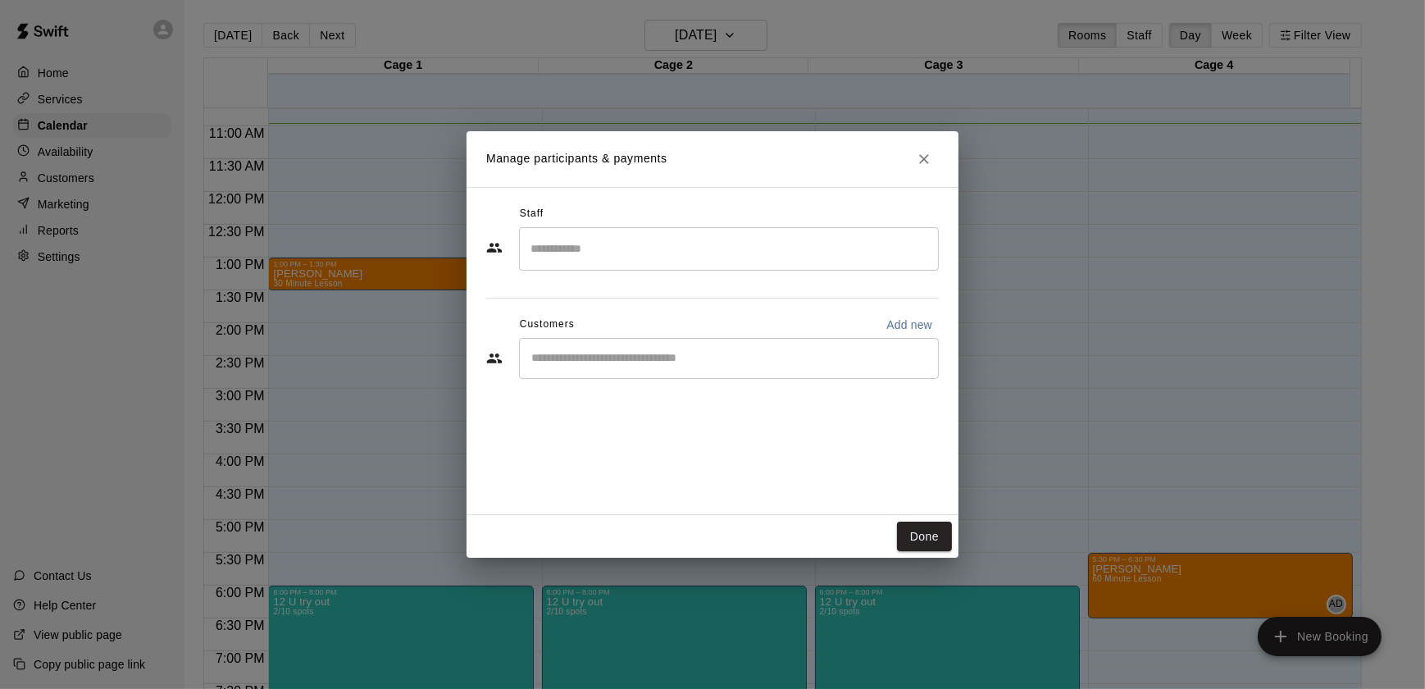
click at [627, 367] on div "​" at bounding box center [729, 358] width 420 height 41
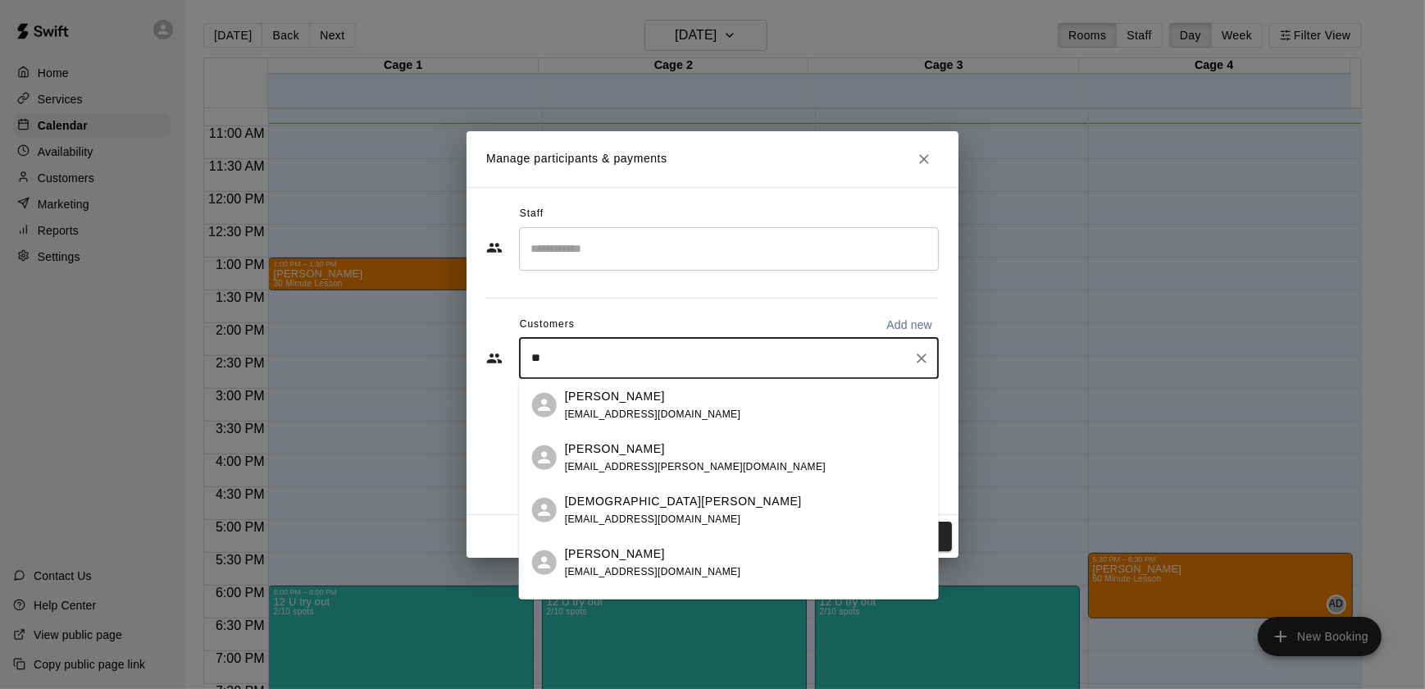
type input "***"
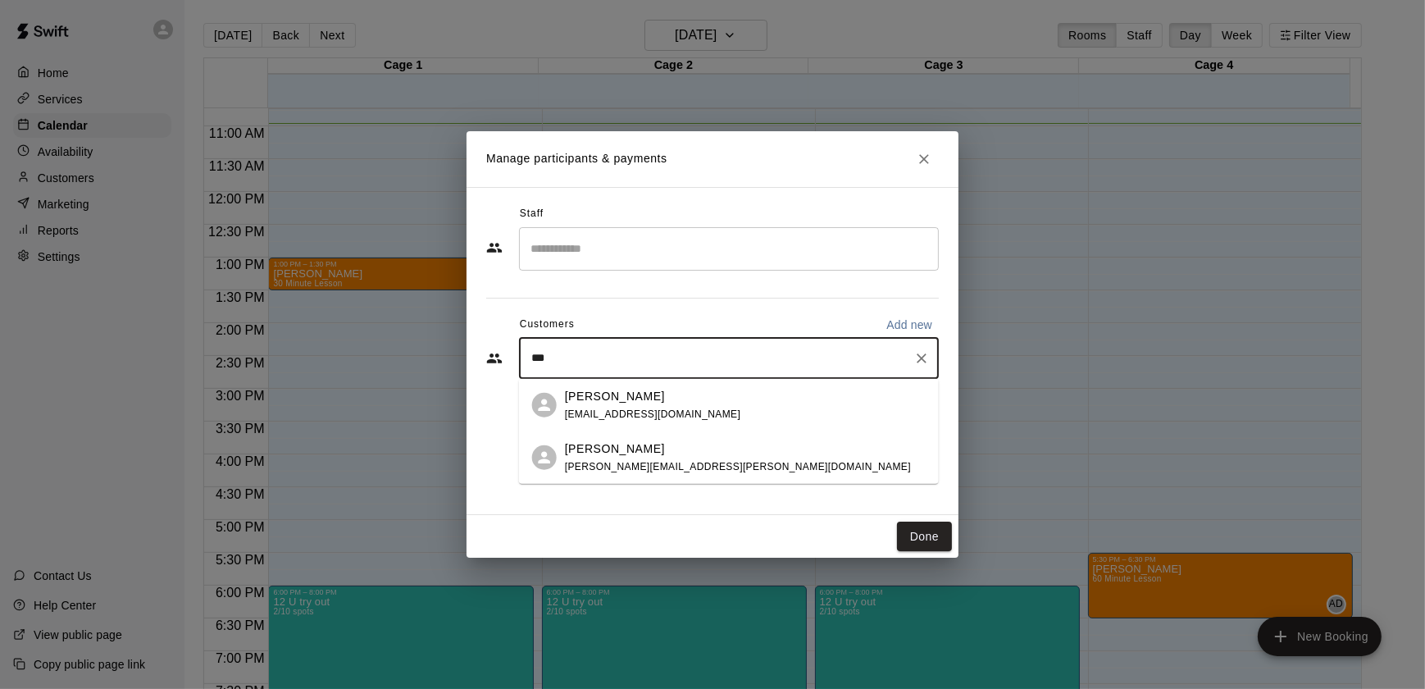
click at [613, 463] on span "[PERSON_NAME][EMAIL_ADDRESS][PERSON_NAME][DOMAIN_NAME]" at bounding box center [738, 465] width 346 height 11
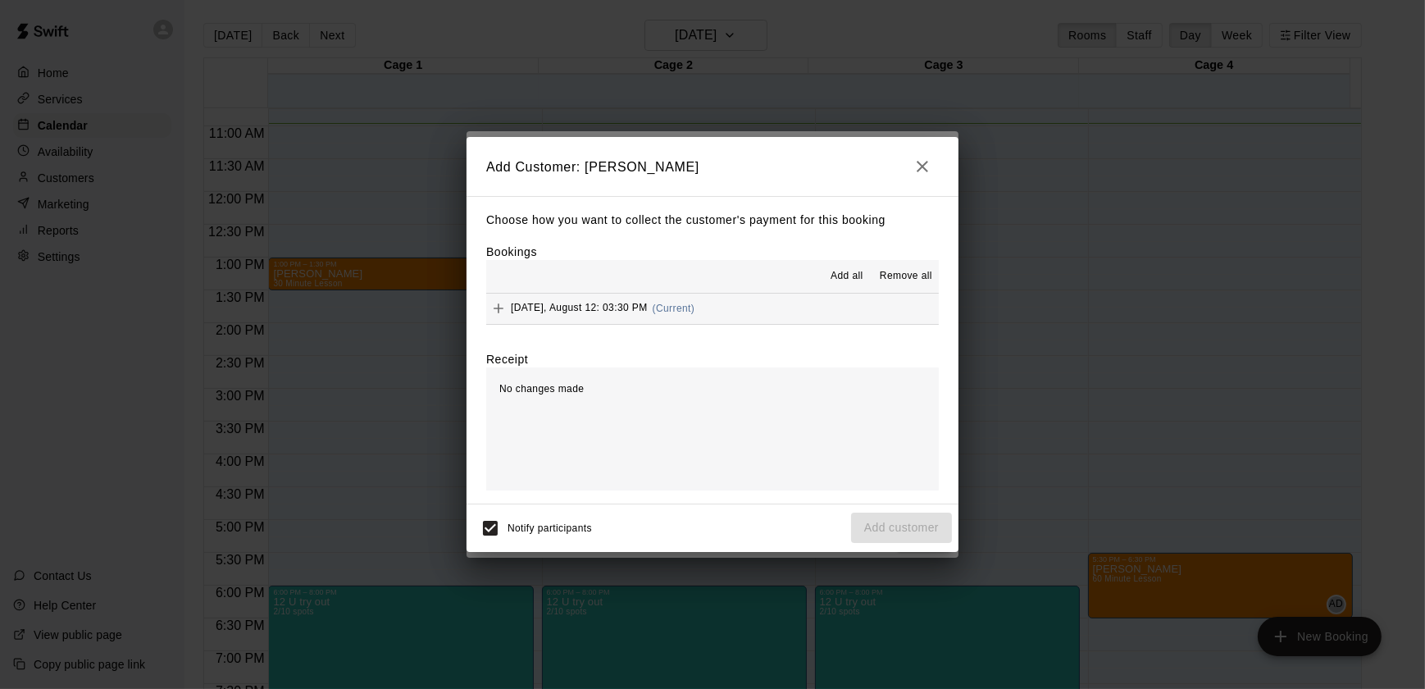
click at [807, 316] on button "[DATE], August 12: 03:30 PM (Current)" at bounding box center [712, 309] width 453 height 30
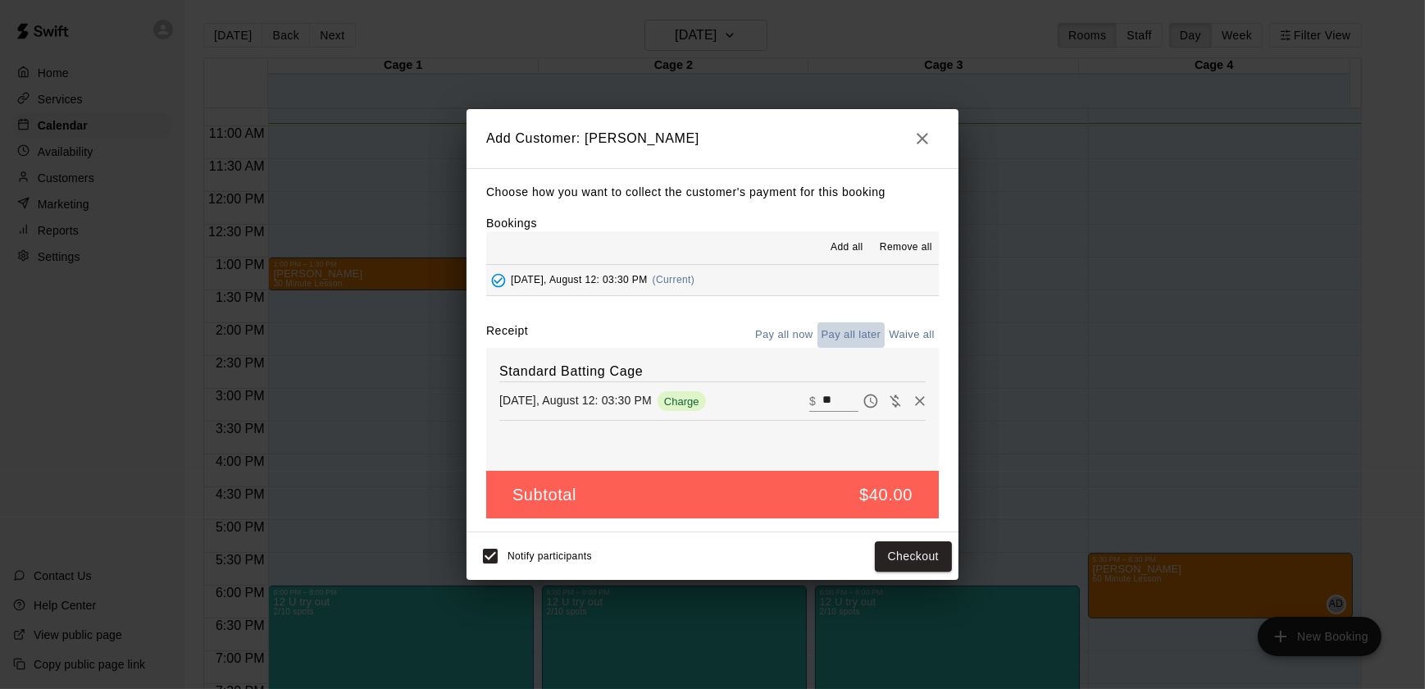
click at [844, 330] on button "Pay all later" at bounding box center [851, 334] width 68 height 25
click at [914, 561] on button "Add customer" at bounding box center [901, 556] width 101 height 30
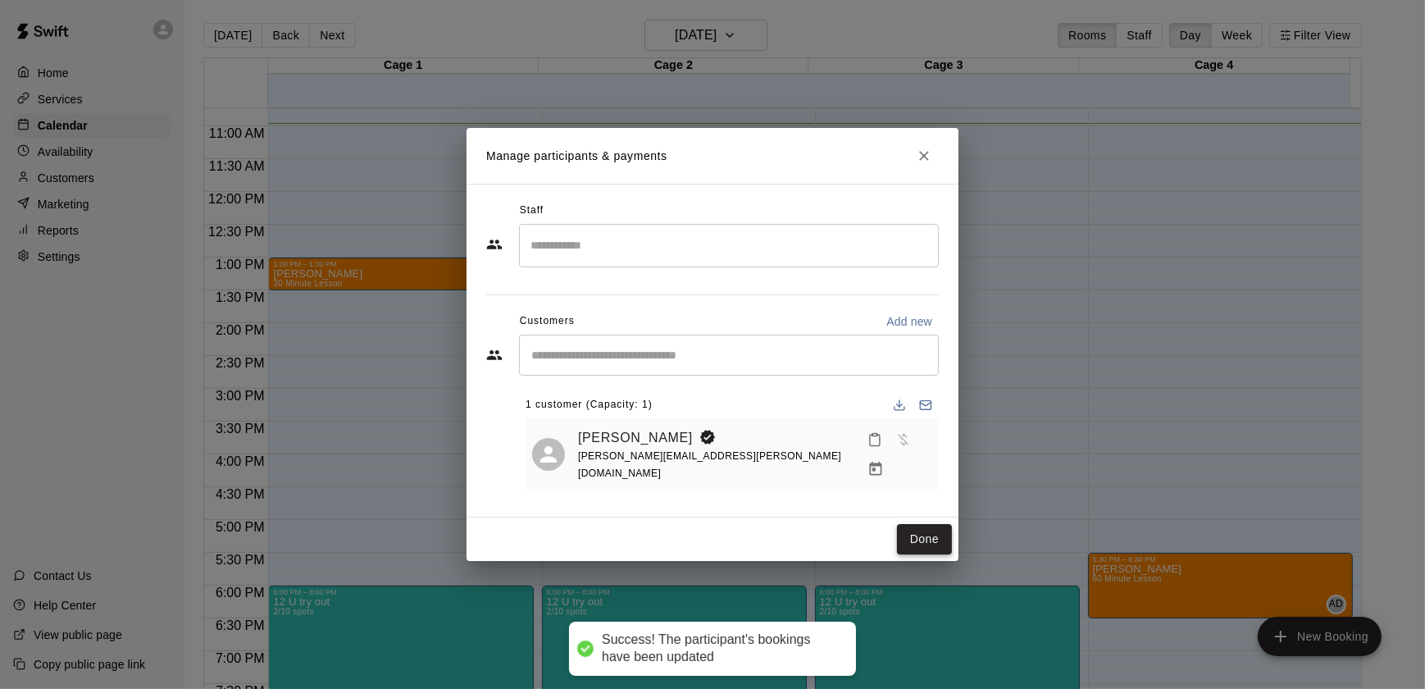
click at [943, 540] on button "Done" at bounding box center [924, 539] width 55 height 30
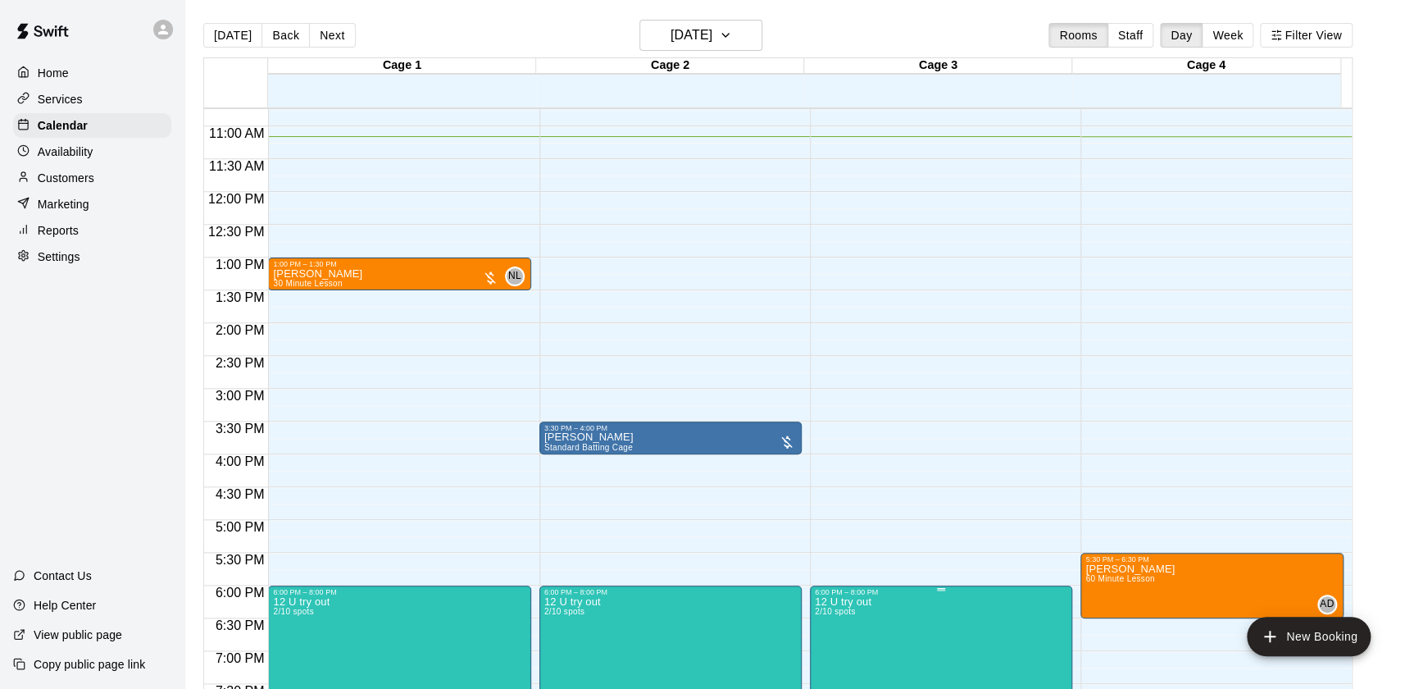
scroll to position [25, 0]
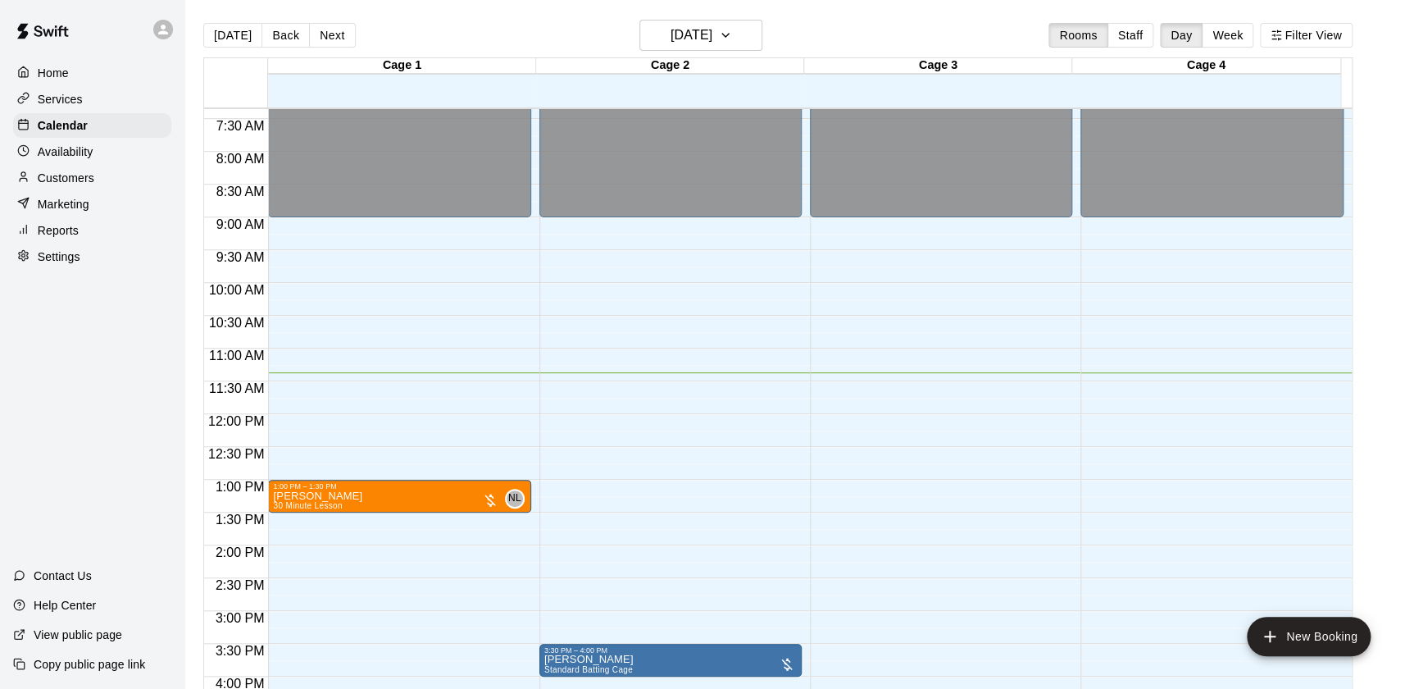
scroll to position [746, 0]
